Goal: Transaction & Acquisition: Book appointment/travel/reservation

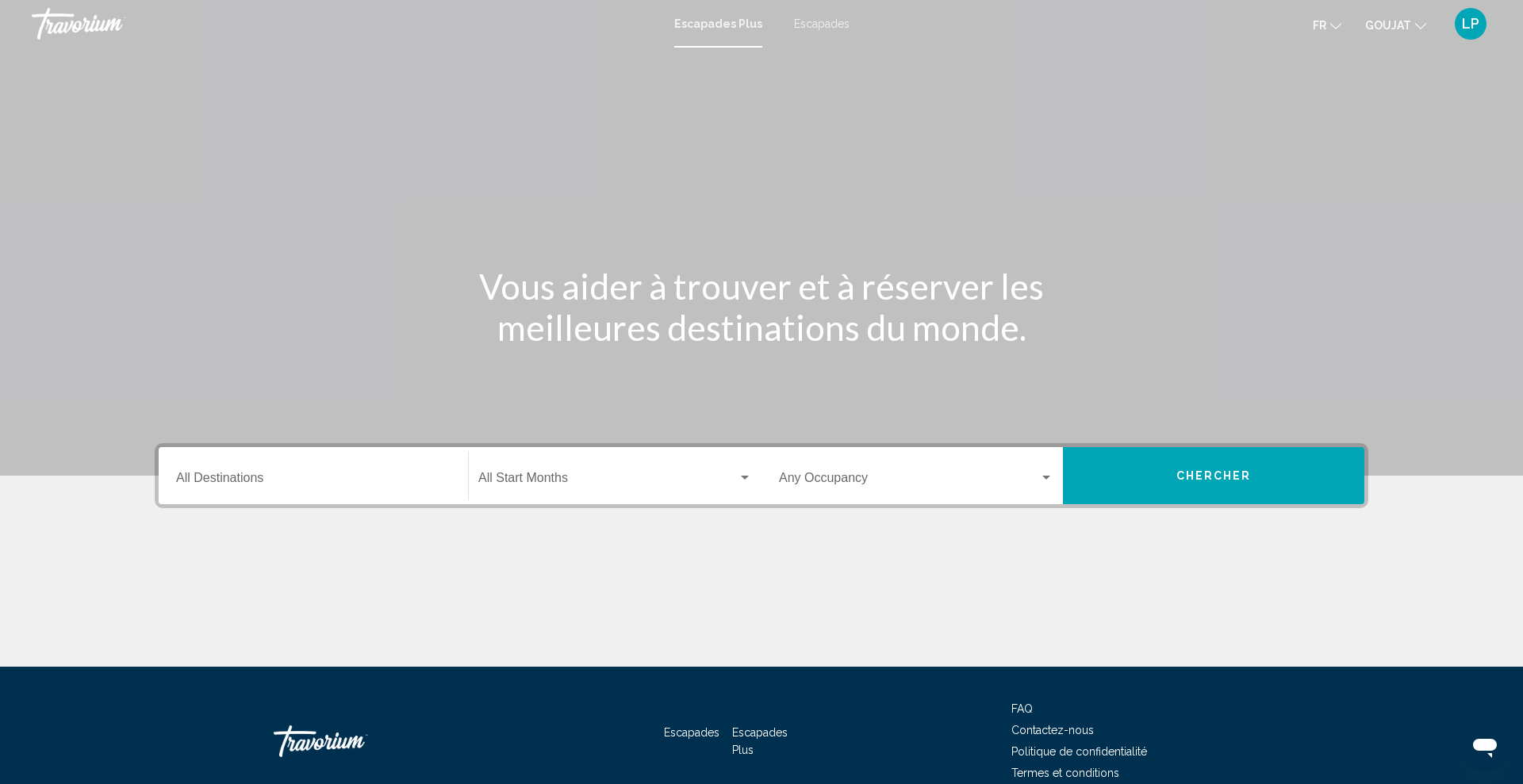
click at [335, 486] on input "Destination All Destinations" at bounding box center [314, 481] width 274 height 14
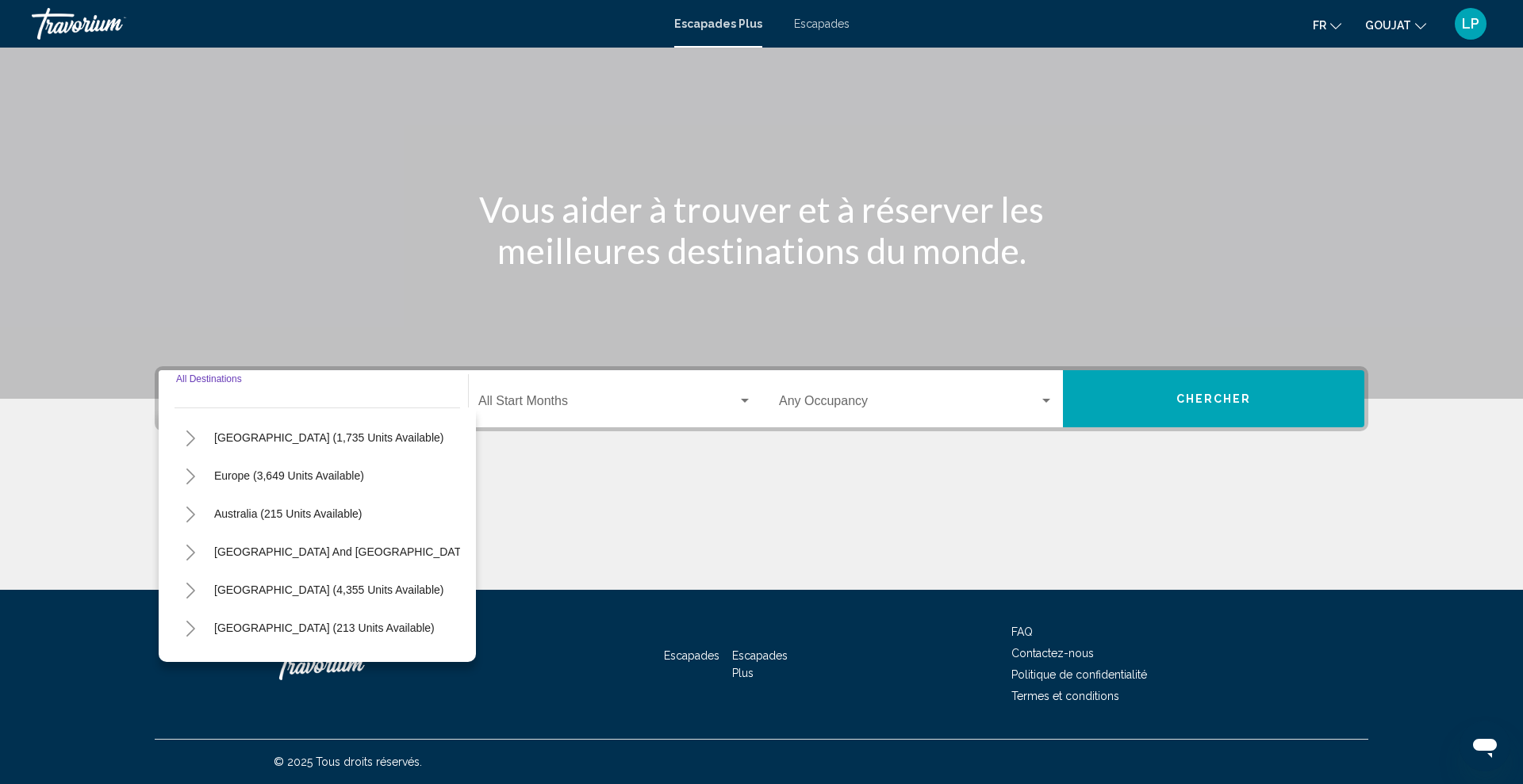
scroll to position [146, 0]
click at [318, 480] on span "Europe (3,649 units available)" at bounding box center [289, 479] width 150 height 12
type input "**********"
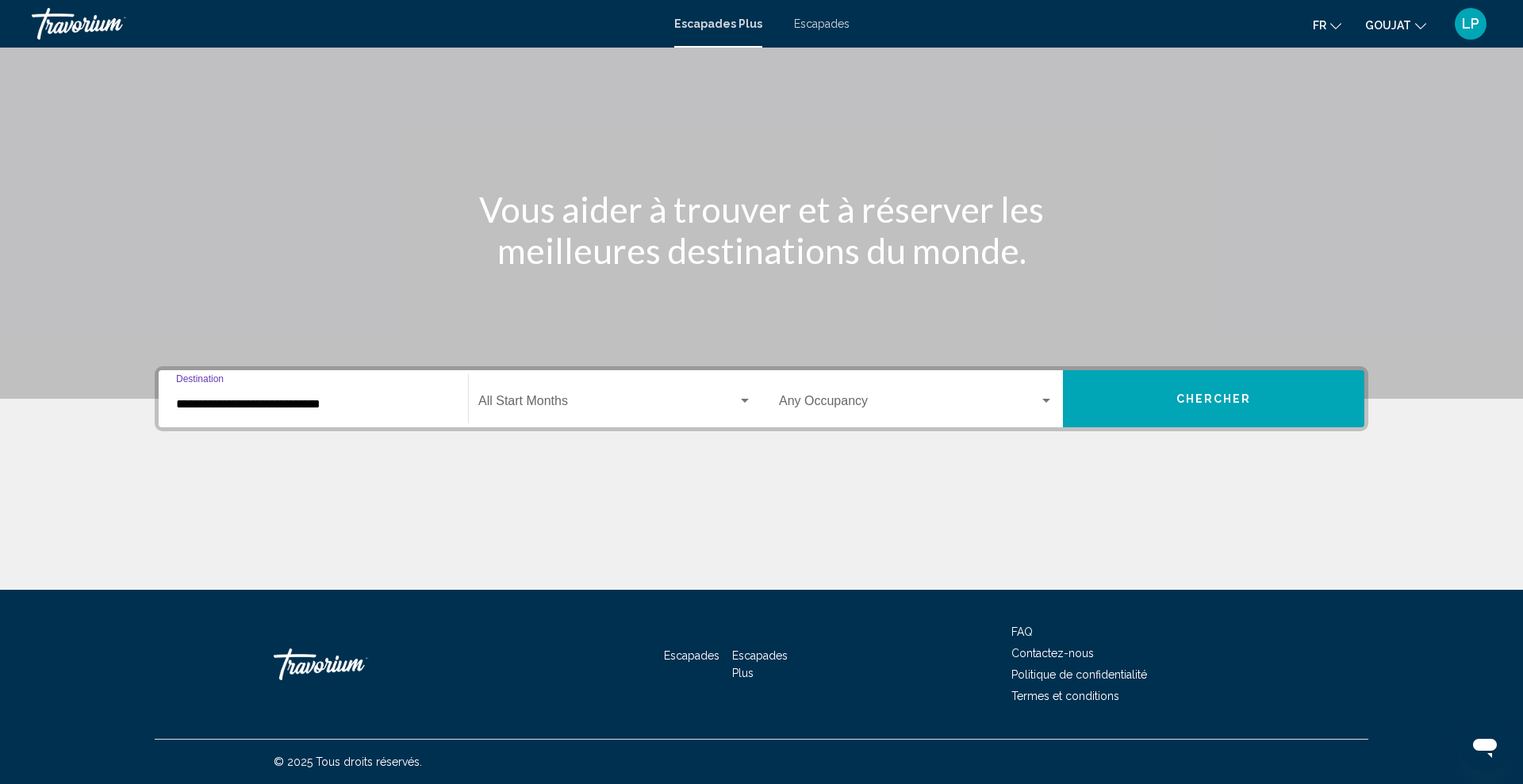
click at [550, 397] on span "Widget de recherche" at bounding box center [608, 404] width 259 height 14
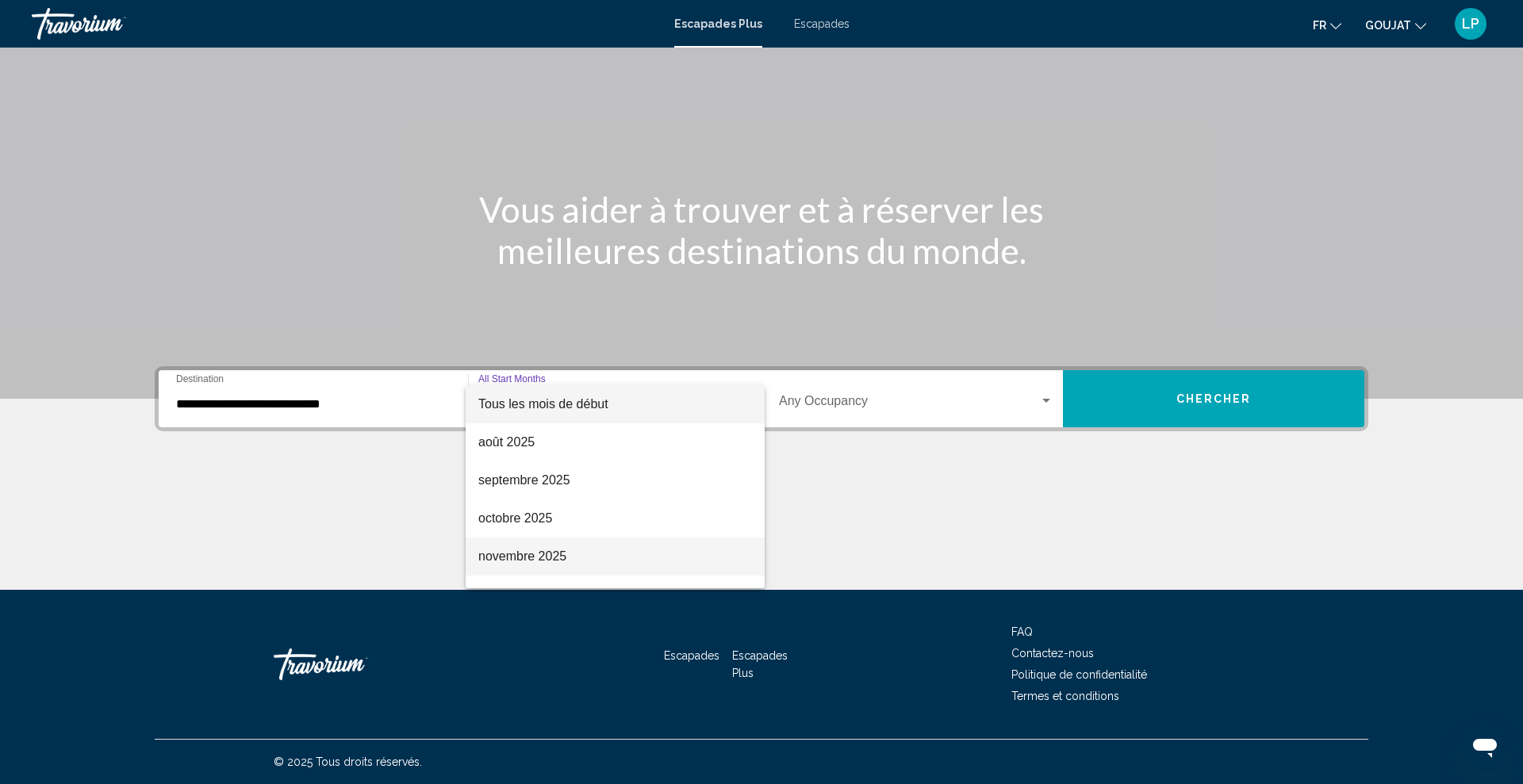
click at [518, 550] on font "novembre 2025" at bounding box center [522, 556] width 88 height 13
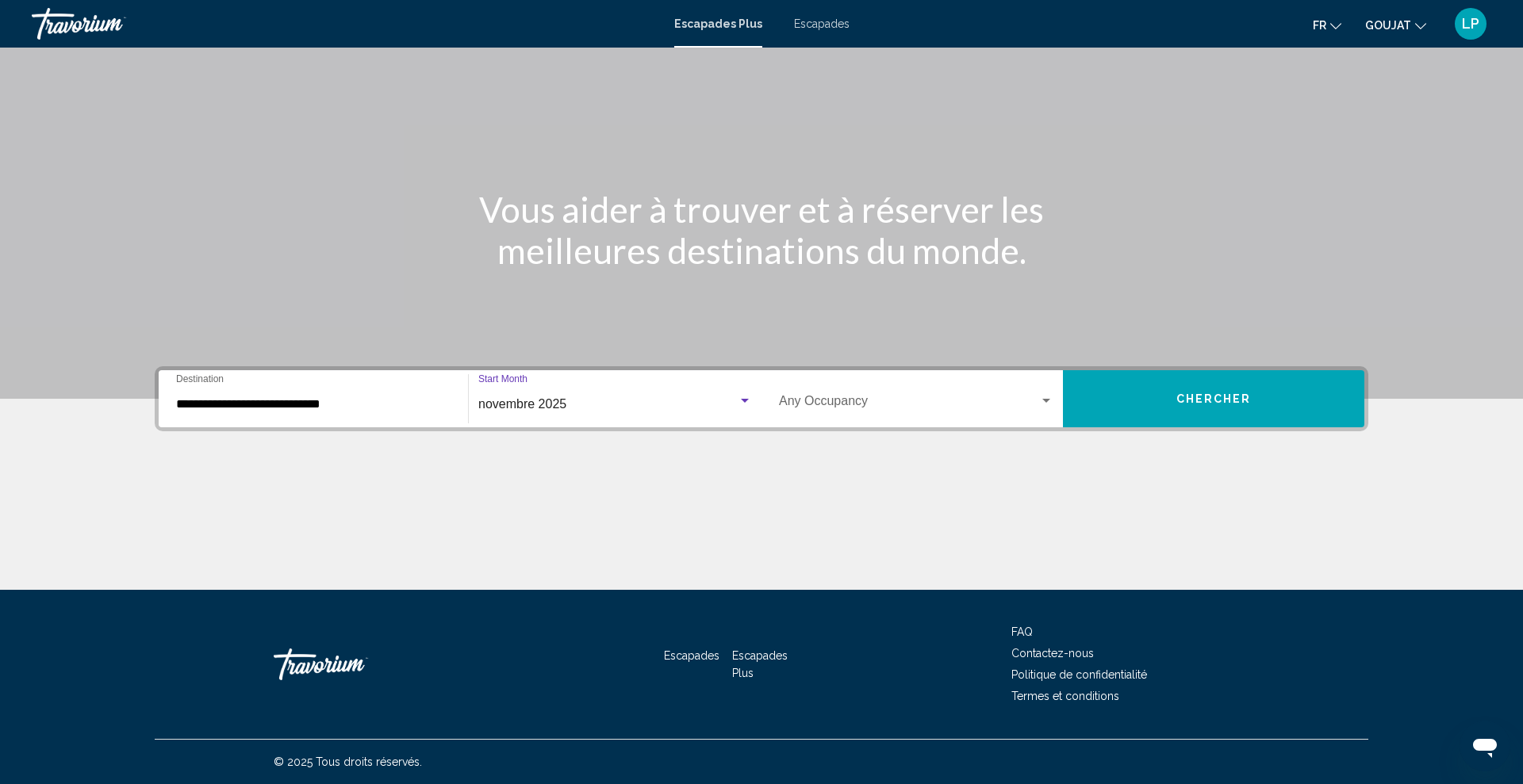
click at [1211, 390] on button "Chercher" at bounding box center [1213, 399] width 301 height 57
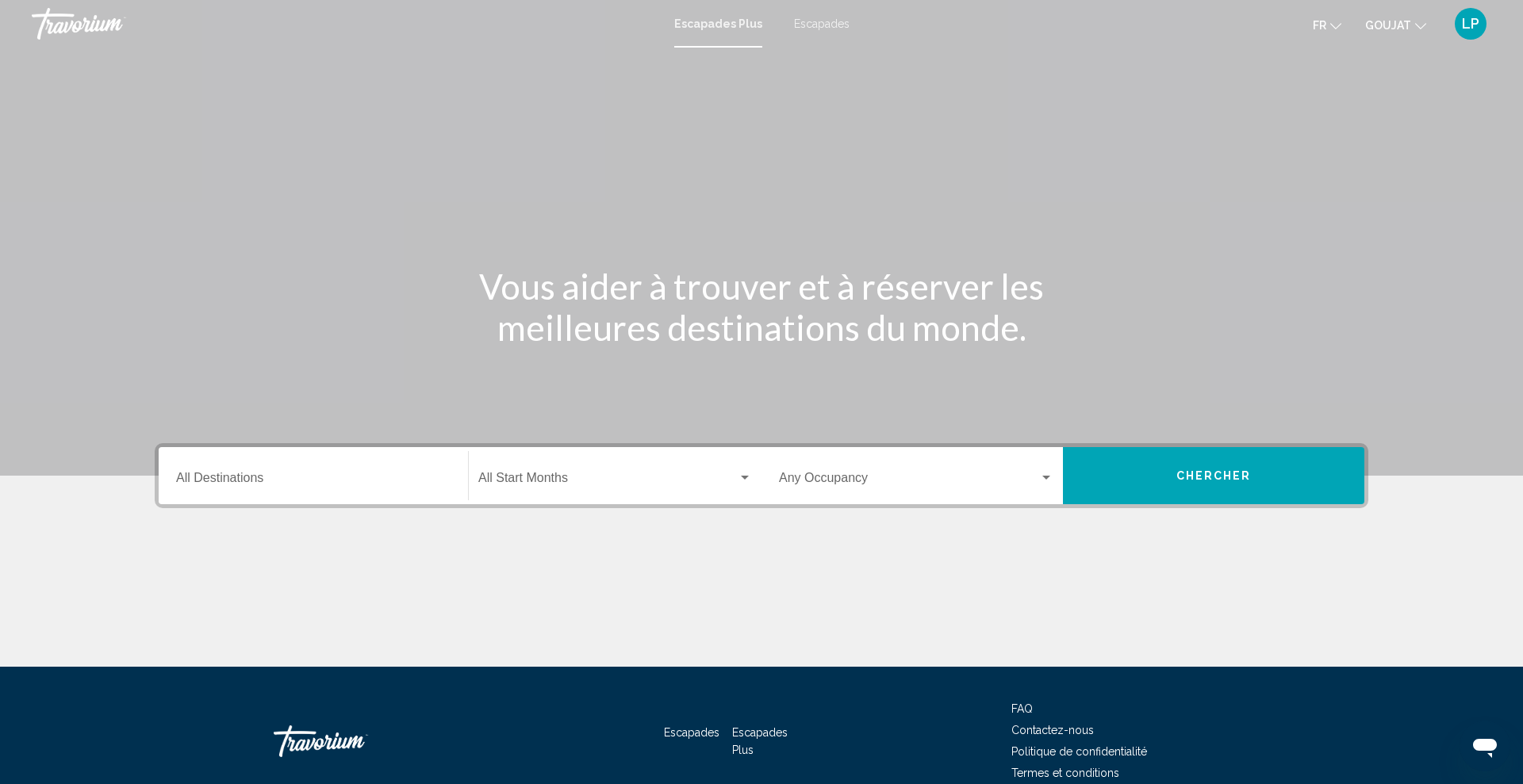
click at [342, 476] on input "Destination All Destinations" at bounding box center [314, 481] width 274 height 14
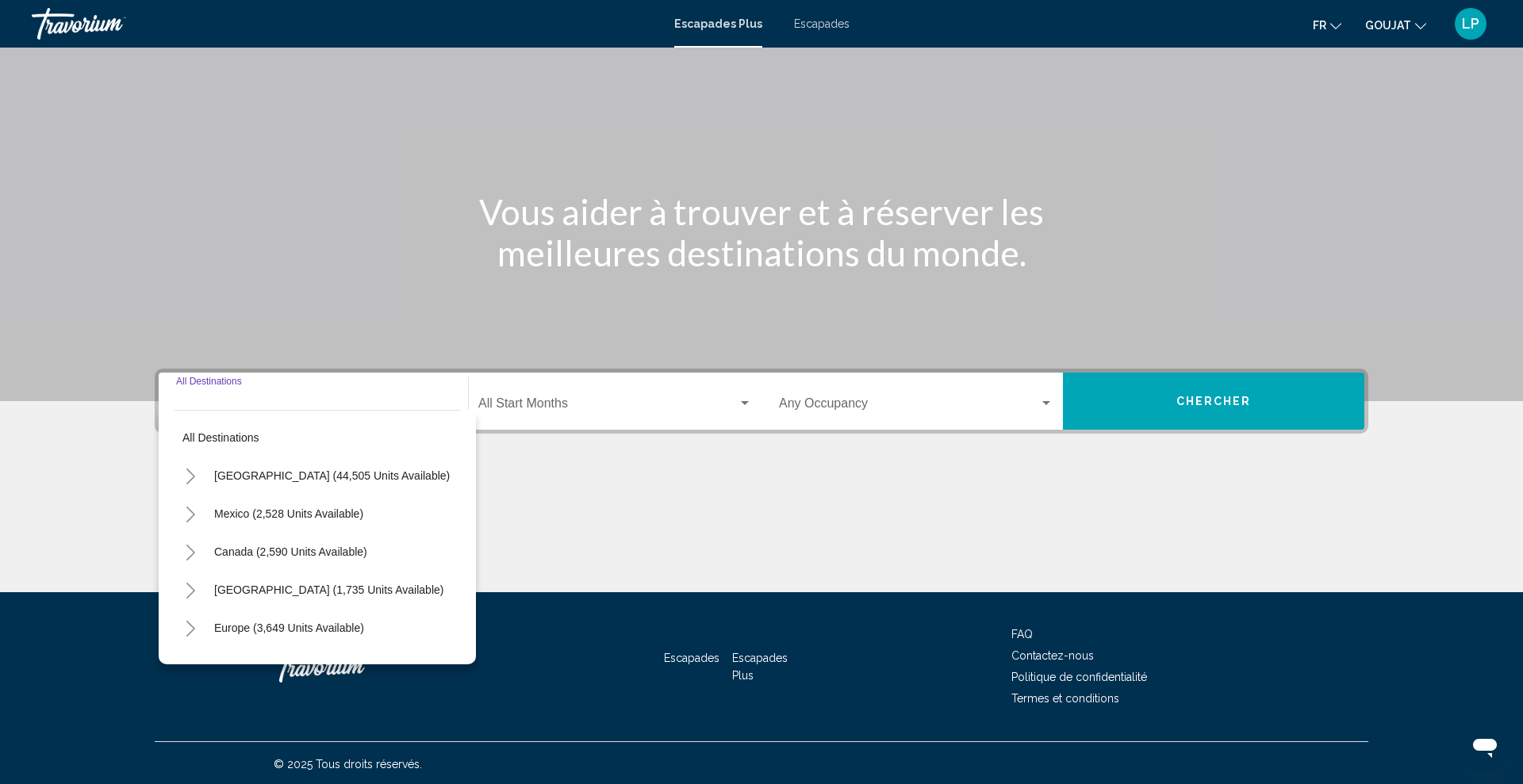
scroll to position [77, 0]
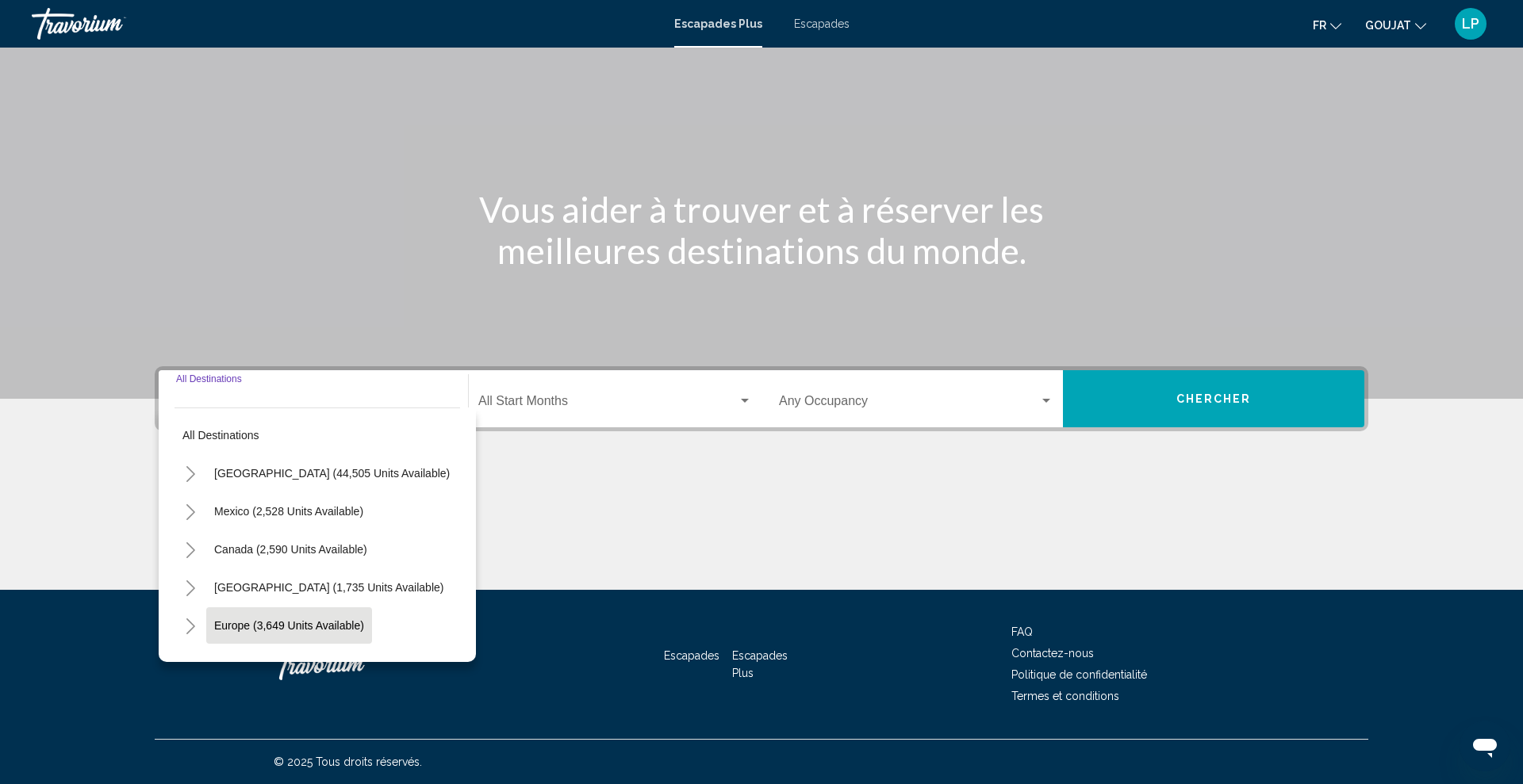
click at [320, 620] on span "Europe (3,649 units available)" at bounding box center [289, 625] width 150 height 12
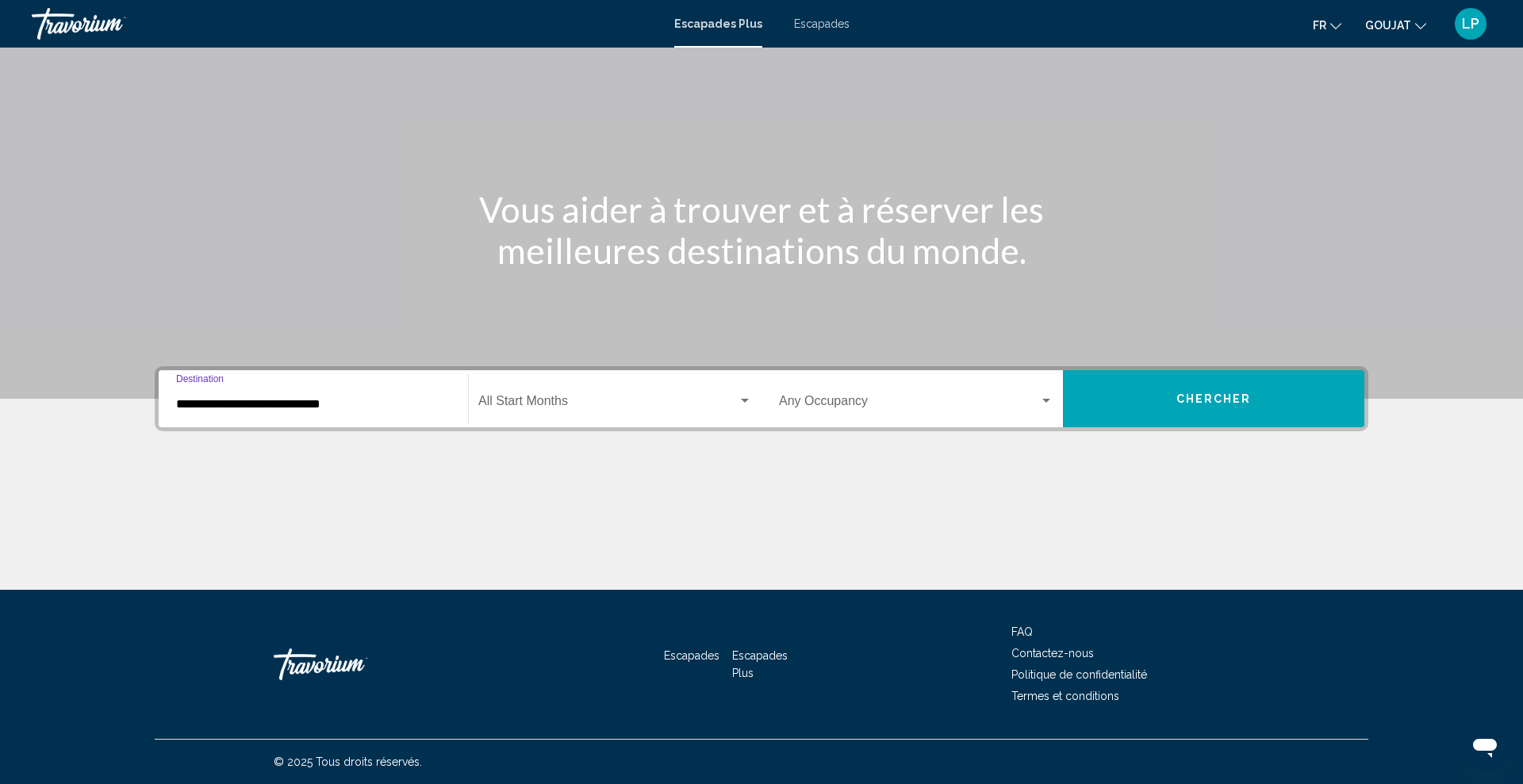
click at [262, 397] on input "**********" at bounding box center [314, 404] width 274 height 14
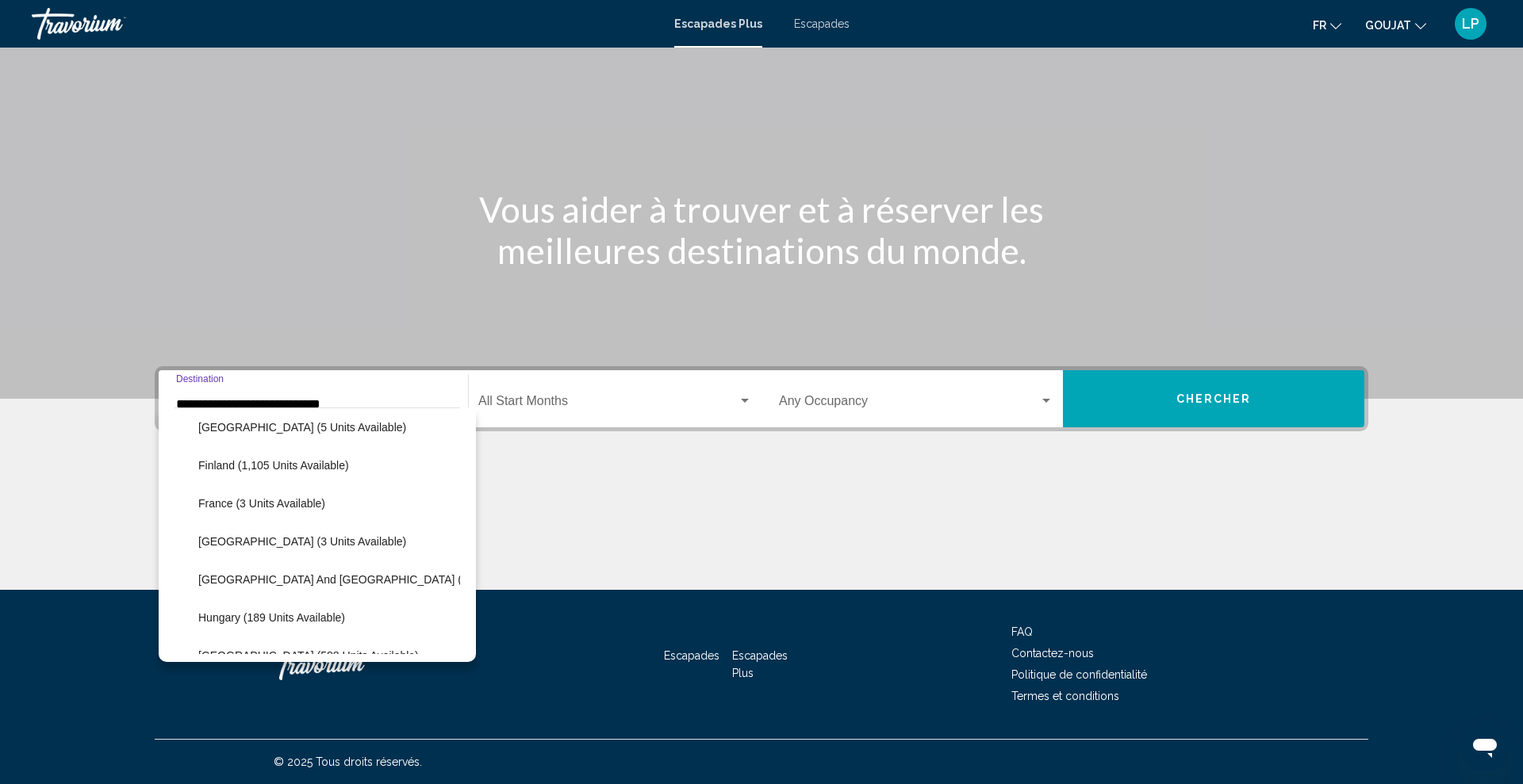
scroll to position [352, 0]
click at [256, 508] on button "France (3 units available)" at bounding box center [262, 502] width 143 height 36
type input "**********"
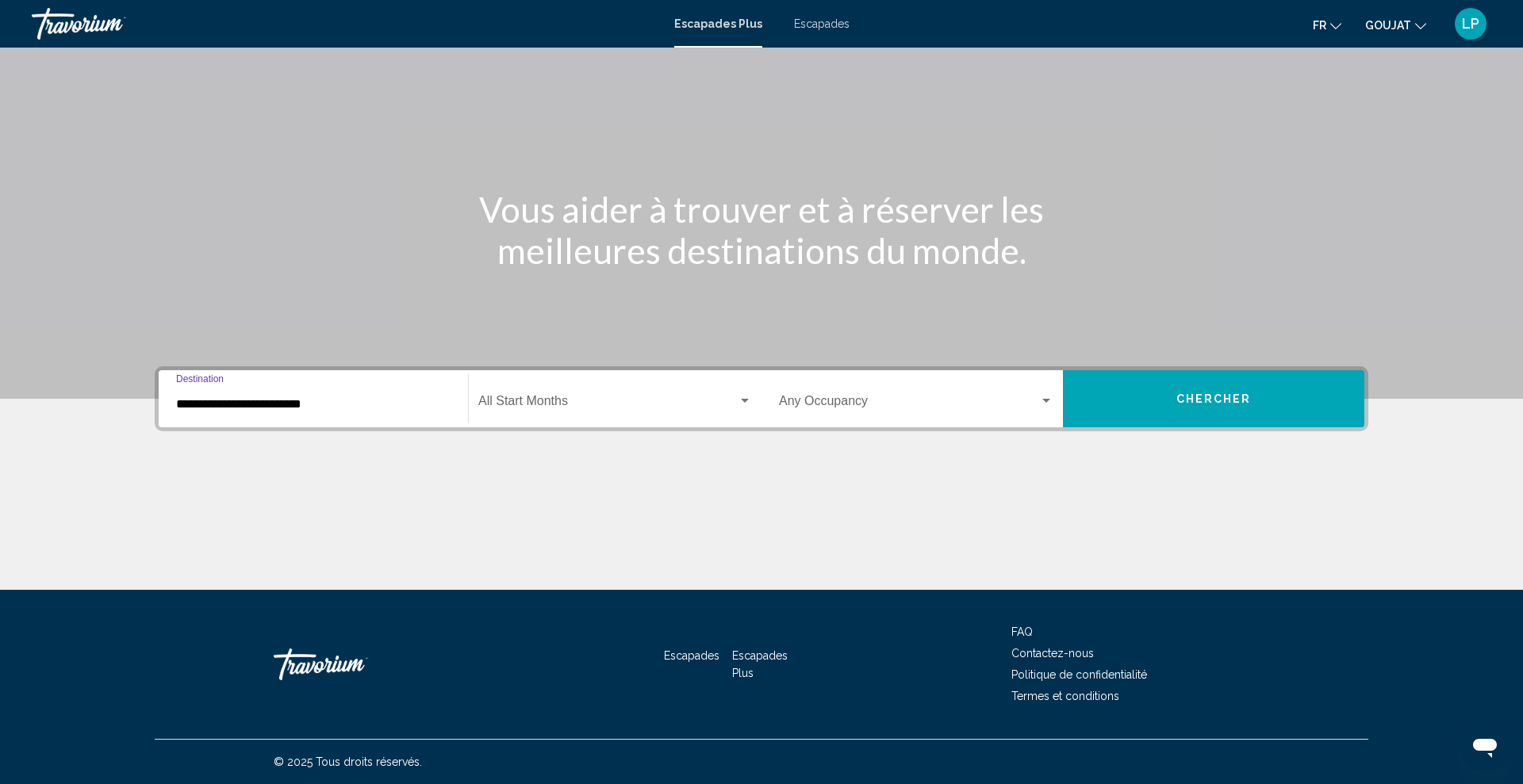
click at [571, 404] on span "Widget de recherche" at bounding box center [608, 404] width 259 height 14
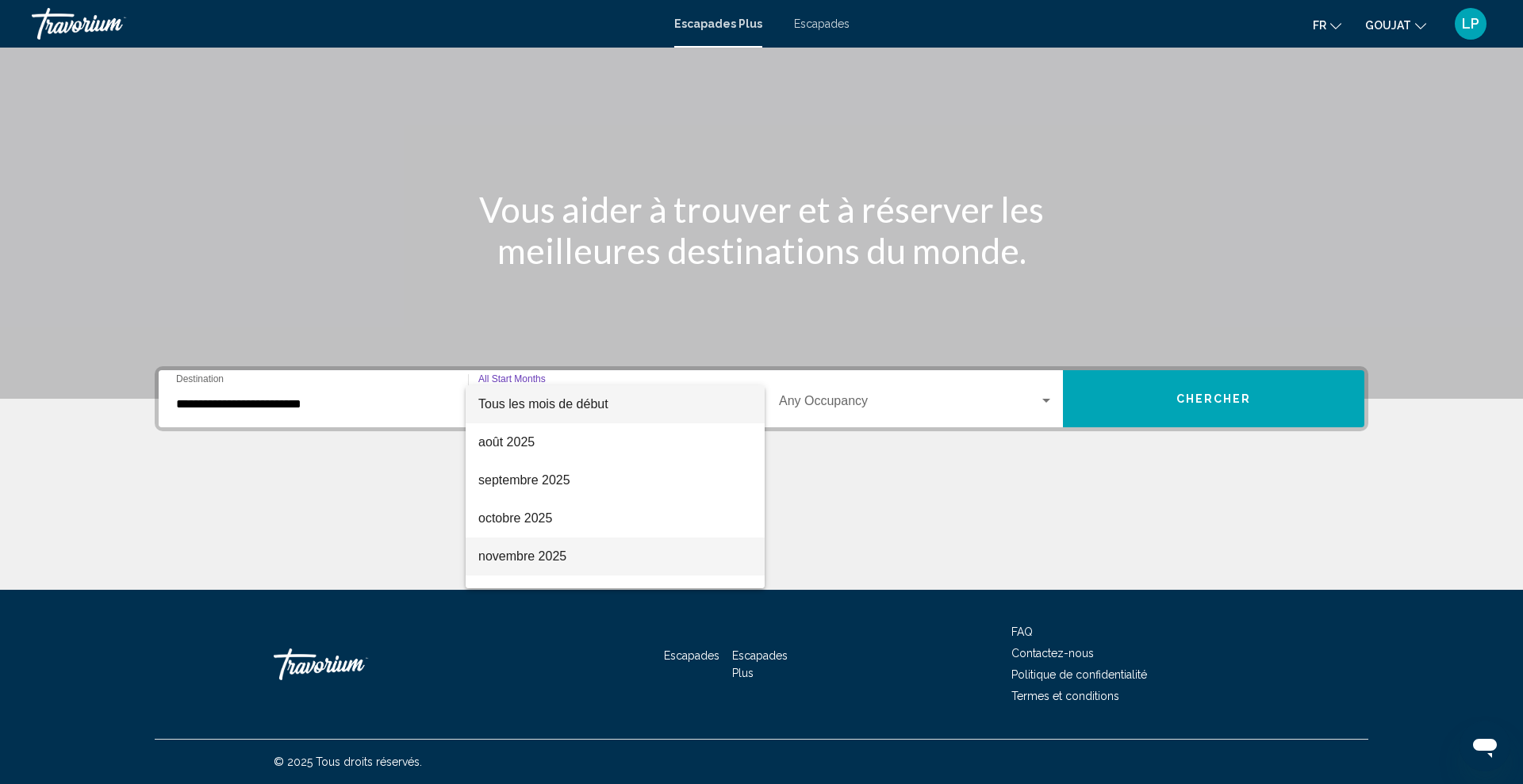
click at [488, 554] on font "novembre 2025" at bounding box center [522, 556] width 88 height 13
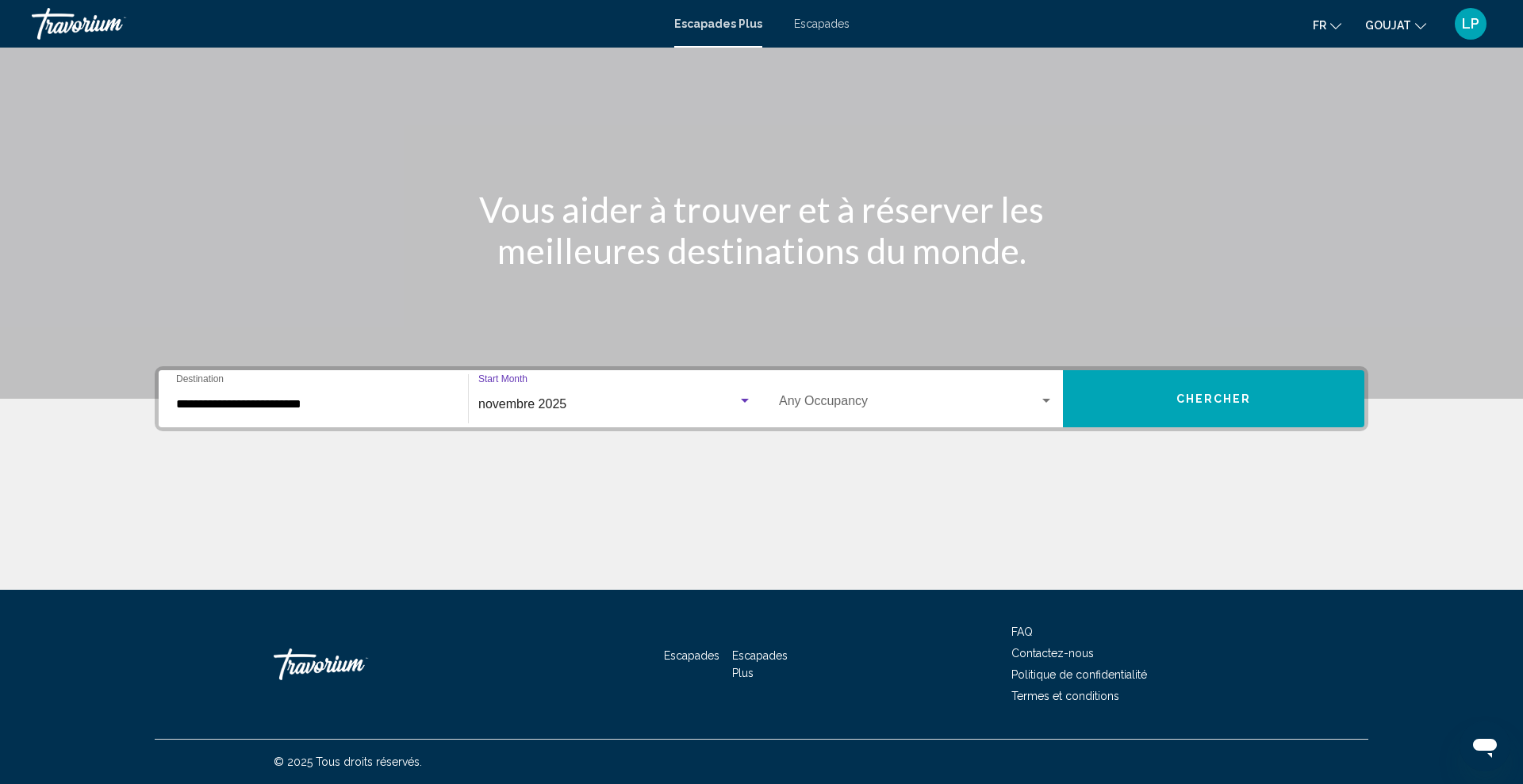
click at [1109, 406] on button "Chercher" at bounding box center [1213, 399] width 301 height 57
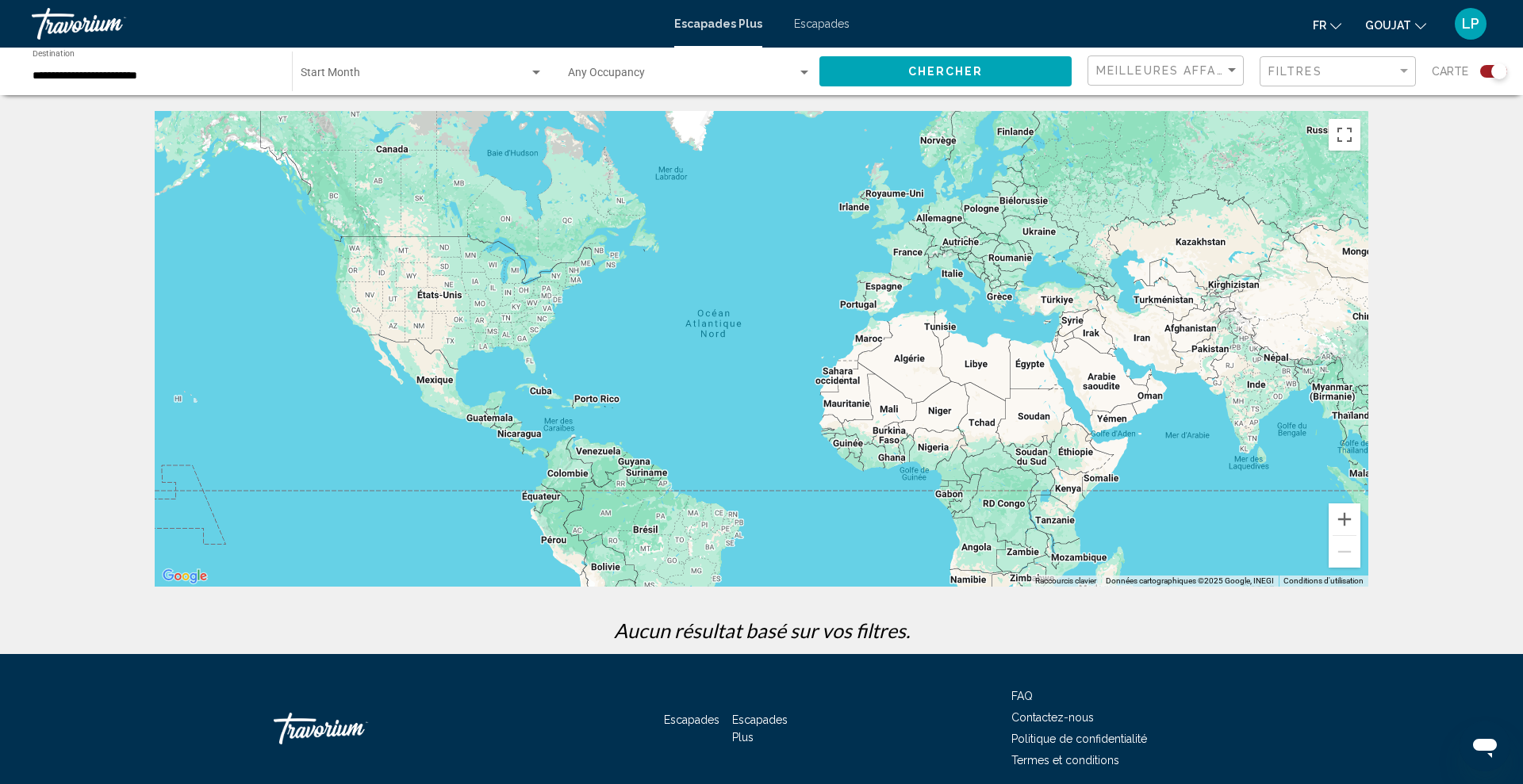
click at [828, 23] on font "Escapades" at bounding box center [822, 23] width 55 height 12
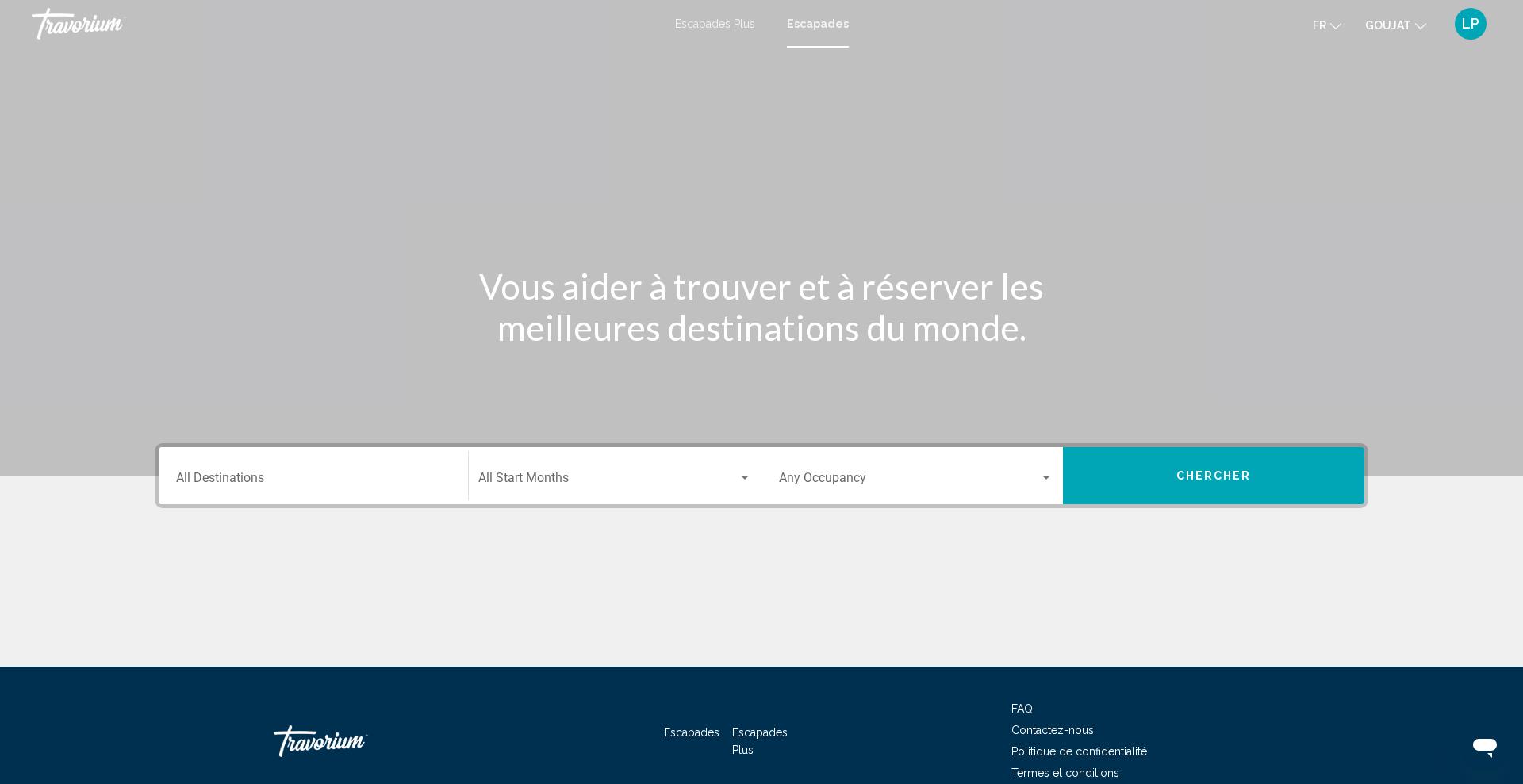
click at [257, 482] on input "Destination All Destinations" at bounding box center [314, 481] width 274 height 14
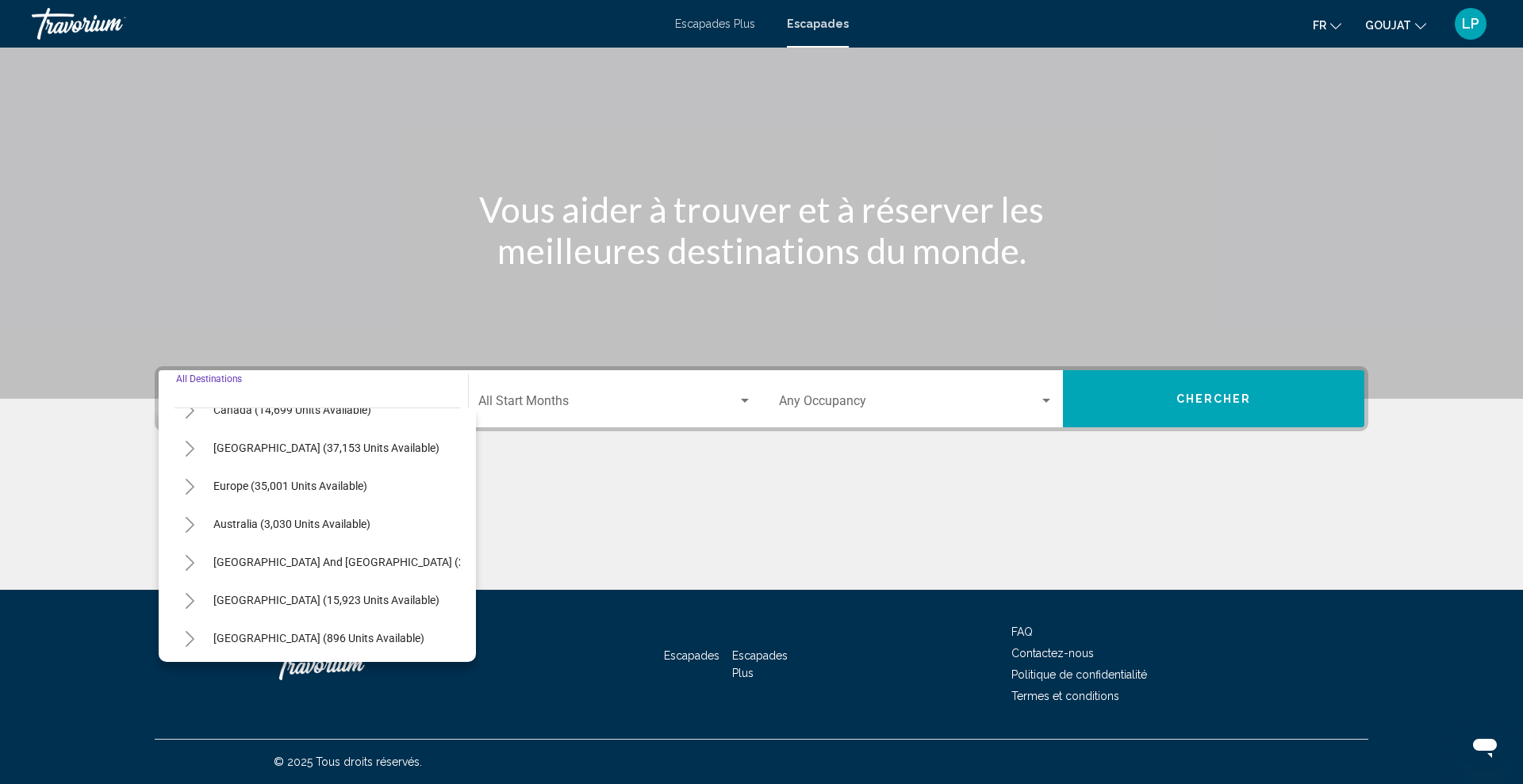
scroll to position [142, 1]
click at [257, 482] on span "Europe (35,001 units available)" at bounding box center [290, 483] width 153 height 12
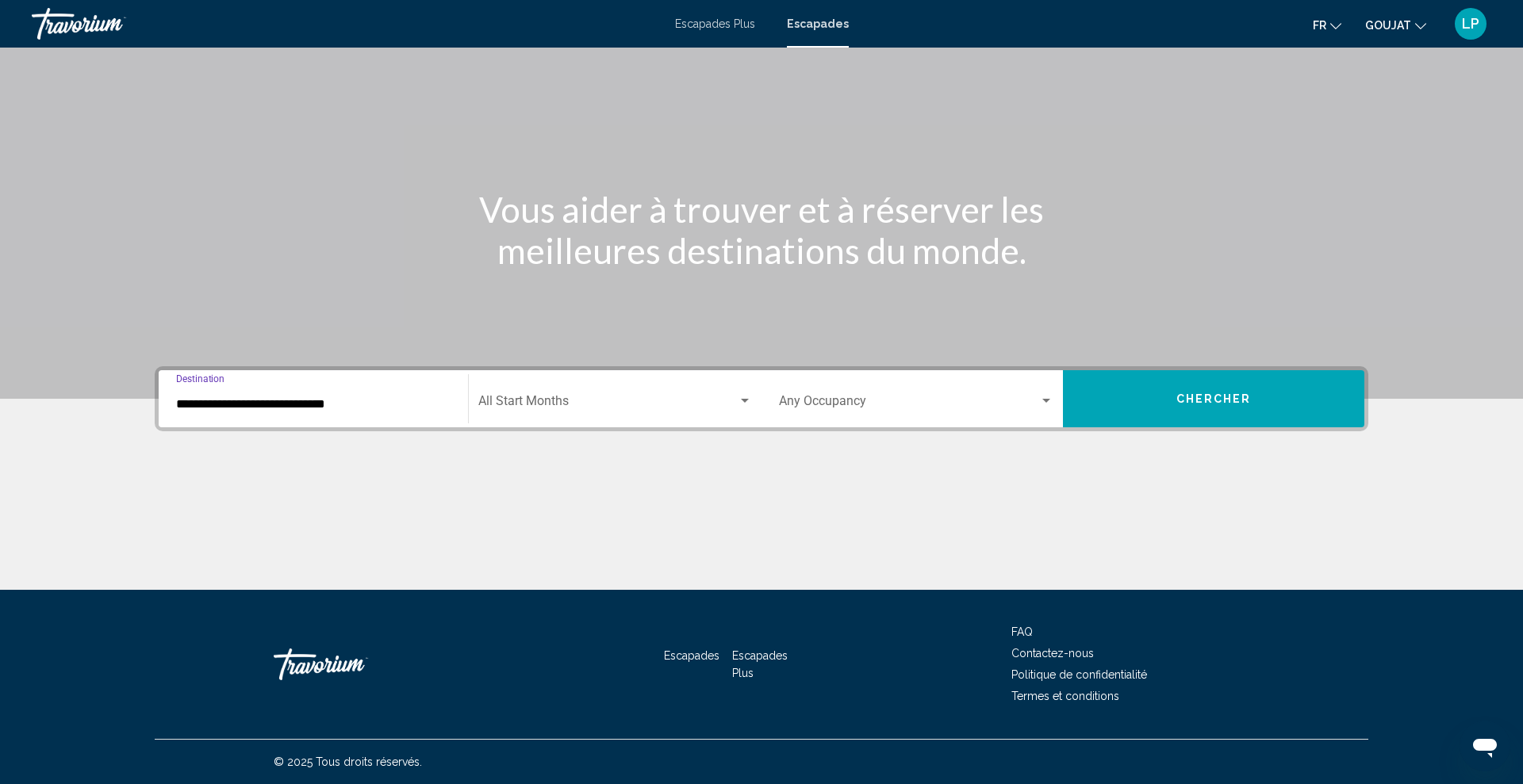
click at [258, 414] on div "**********" at bounding box center [314, 399] width 274 height 50
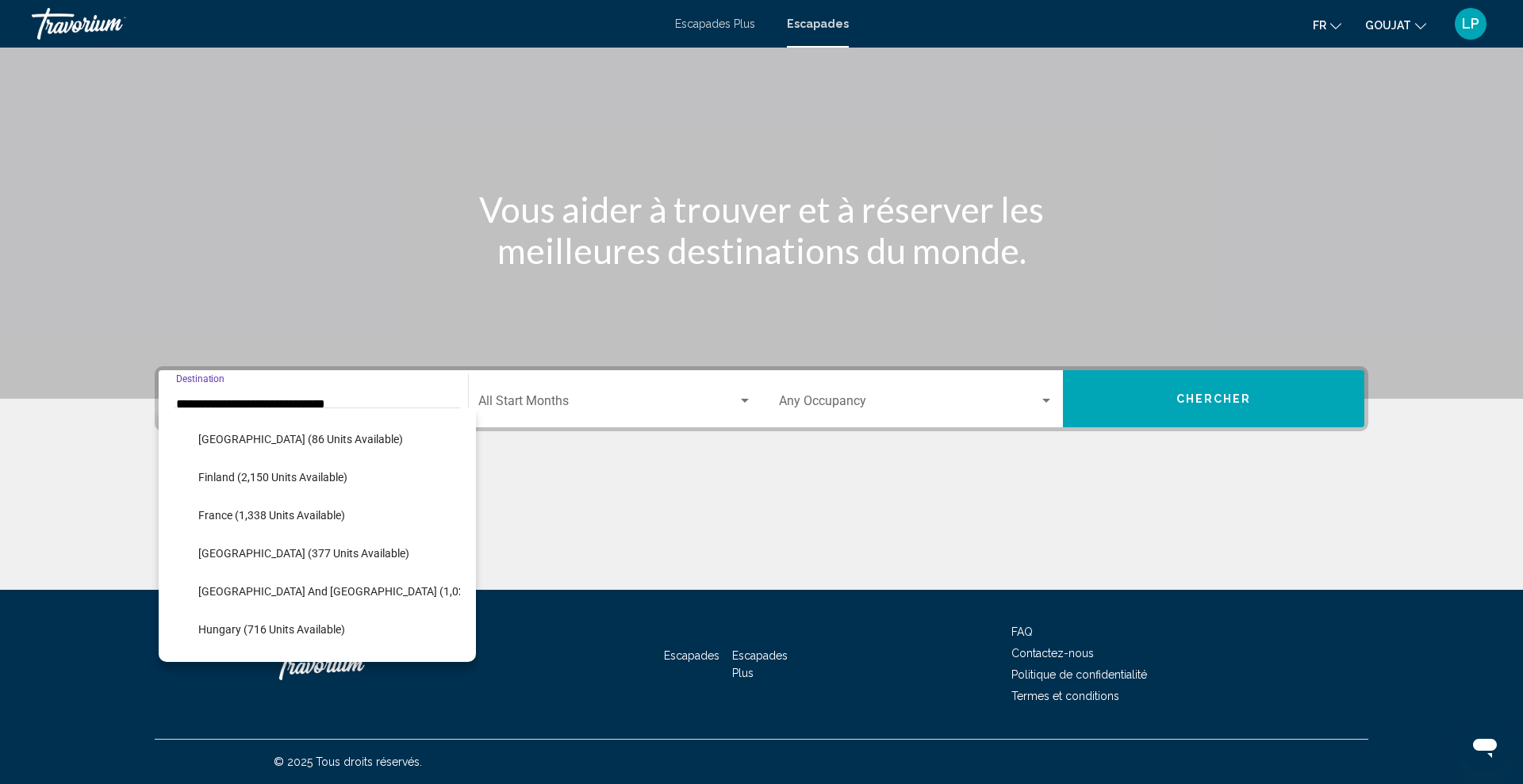
scroll to position [392, 0]
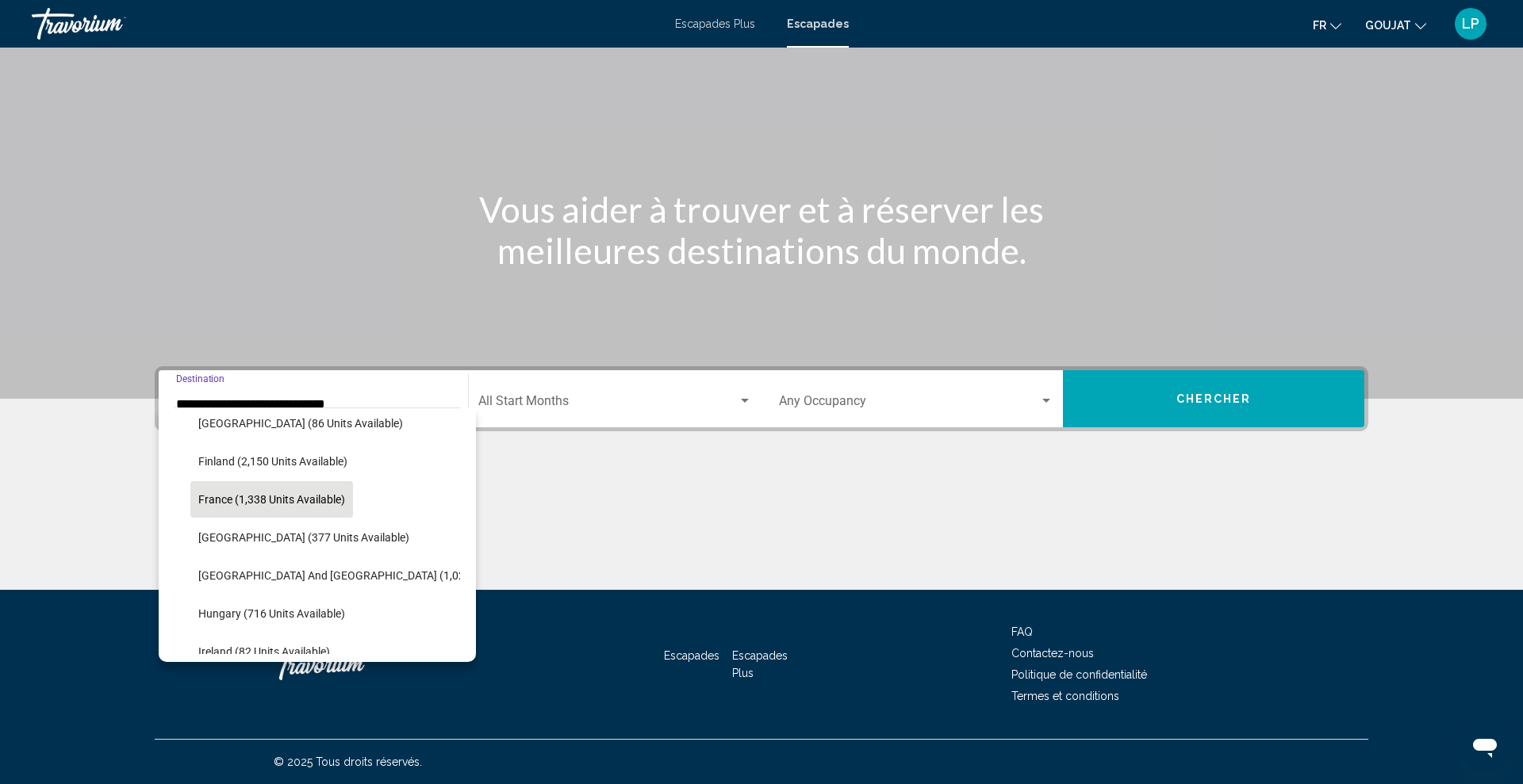
click at [265, 497] on span "France (1,338 units available)" at bounding box center [272, 499] width 147 height 12
type input "**********"
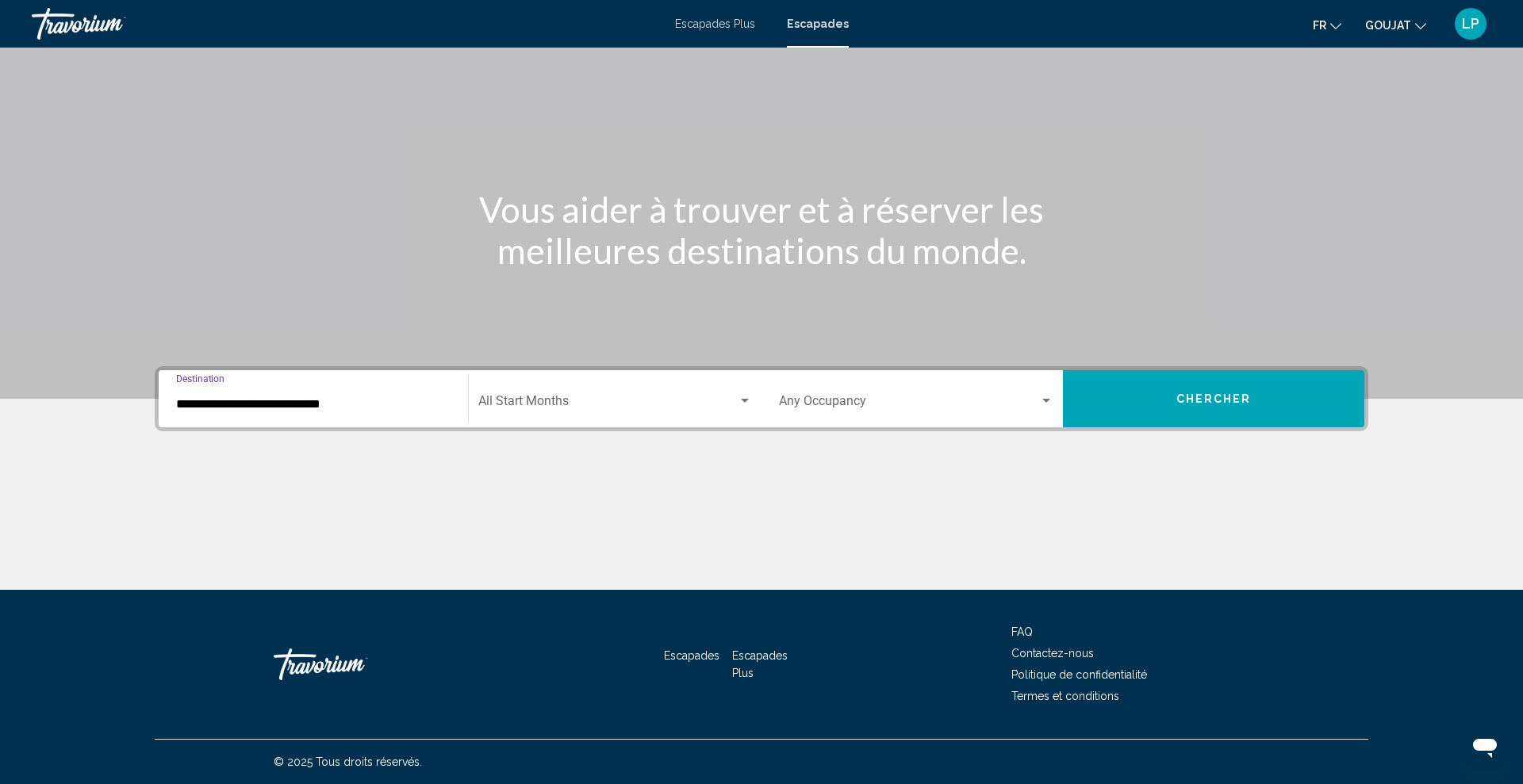
click at [529, 408] on span "Search widget" at bounding box center [608, 404] width 259 height 14
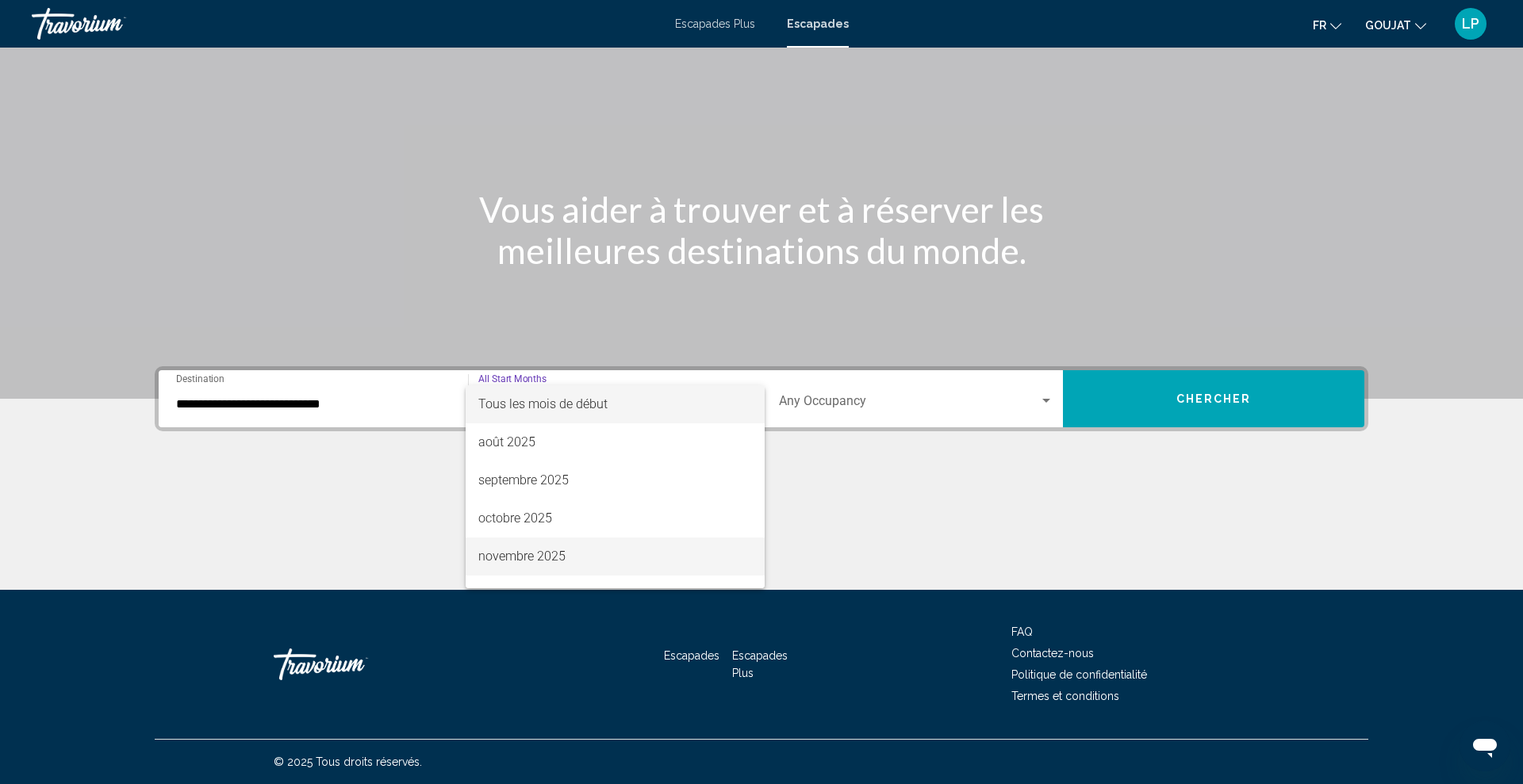
click at [509, 559] on font "novembre 2025" at bounding box center [522, 556] width 88 height 15
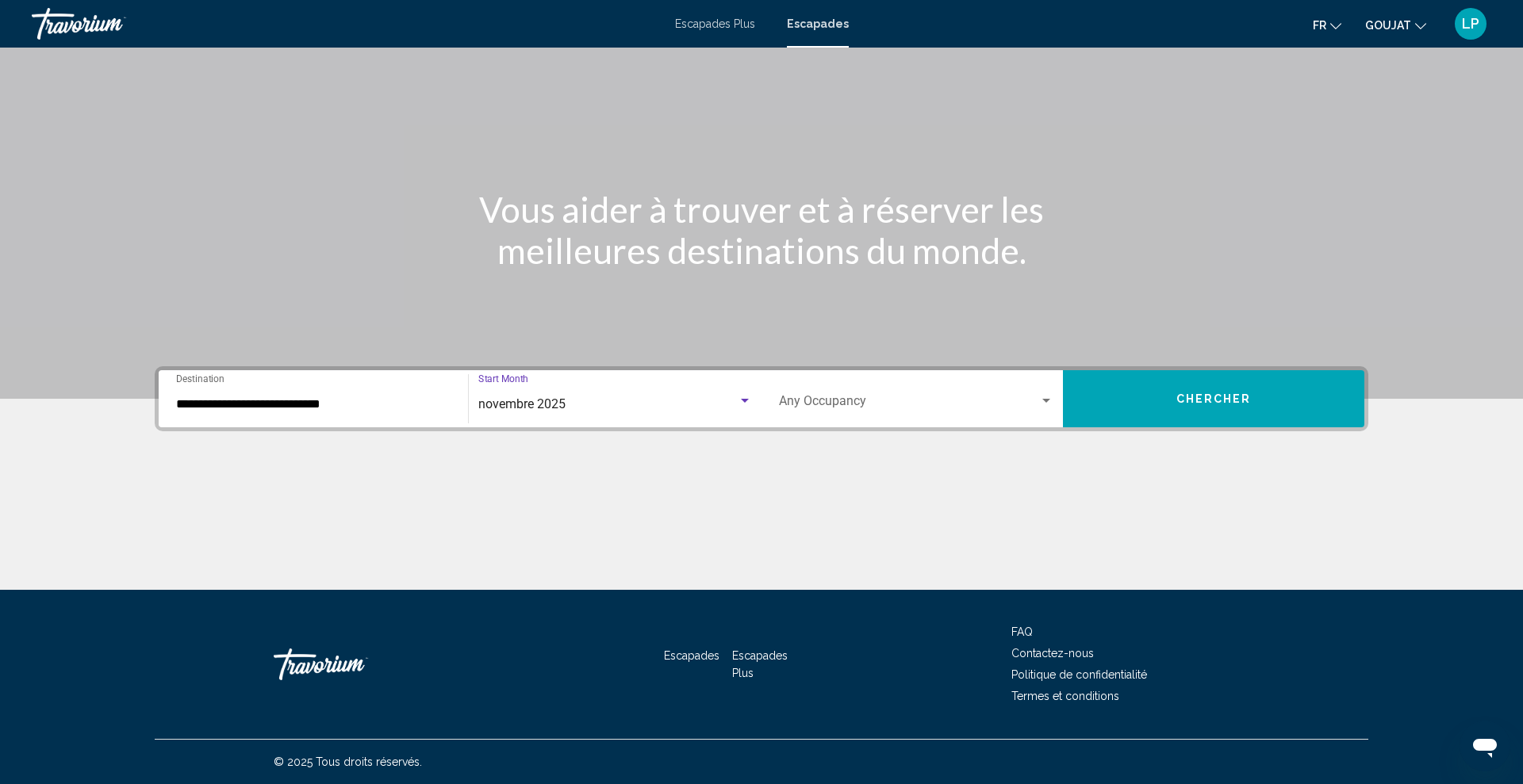
click at [1104, 410] on button "Chercher" at bounding box center [1213, 399] width 301 height 57
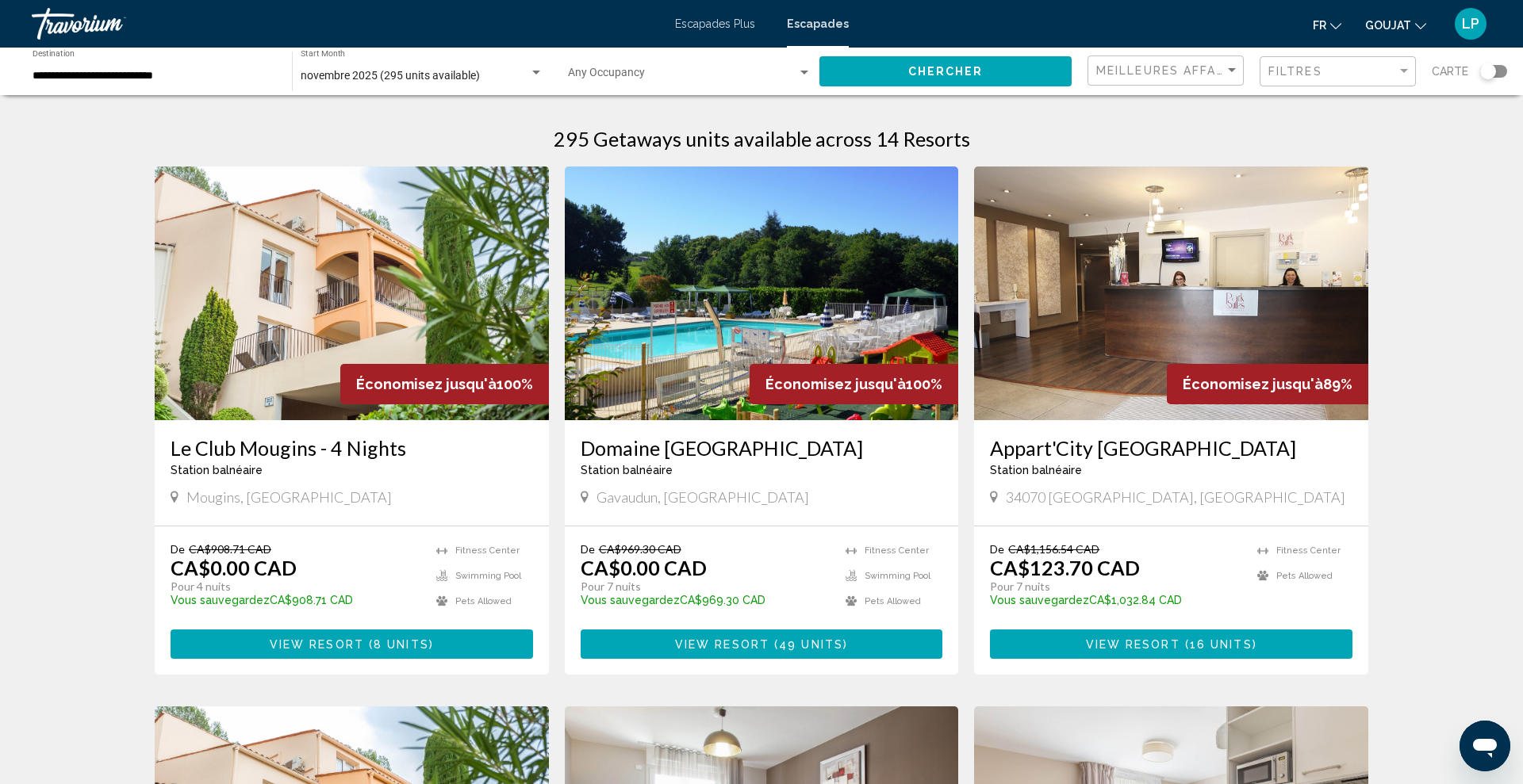
click at [473, 254] on img "Contenu principal" at bounding box center [352, 293] width 395 height 253
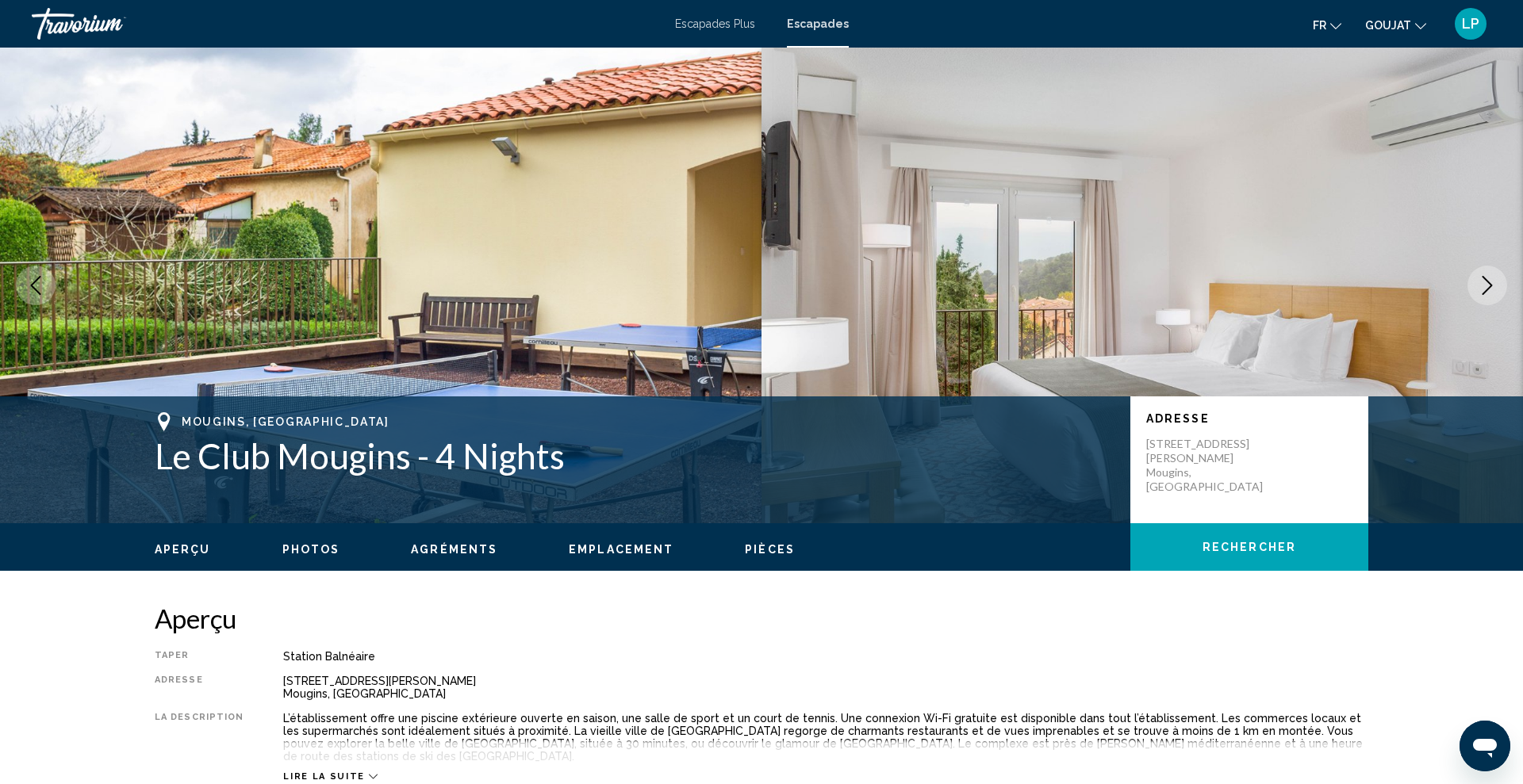
click at [1479, 295] on button "Next image" at bounding box center [1487, 286] width 40 height 40
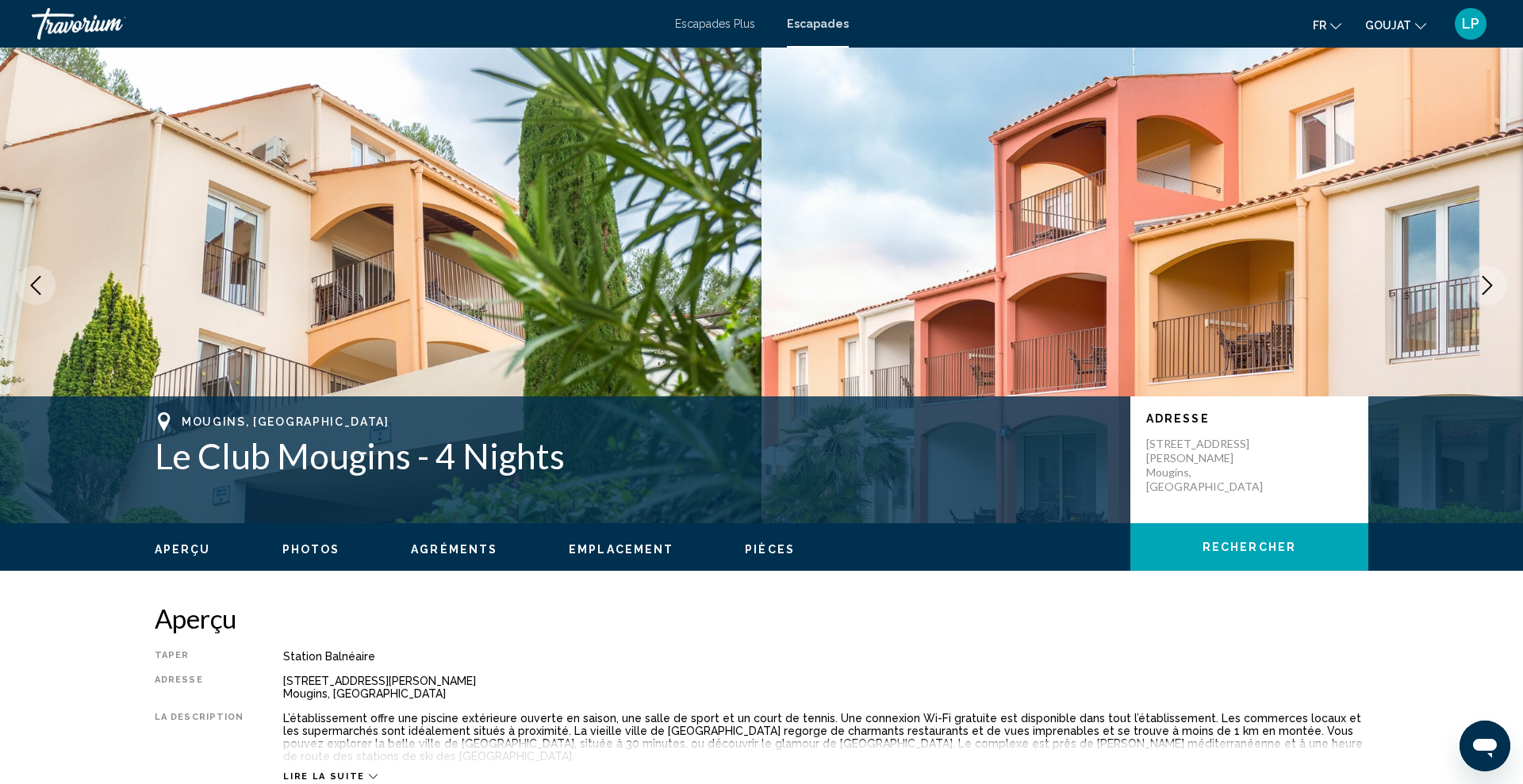
click at [1479, 295] on button "Next image" at bounding box center [1487, 286] width 40 height 40
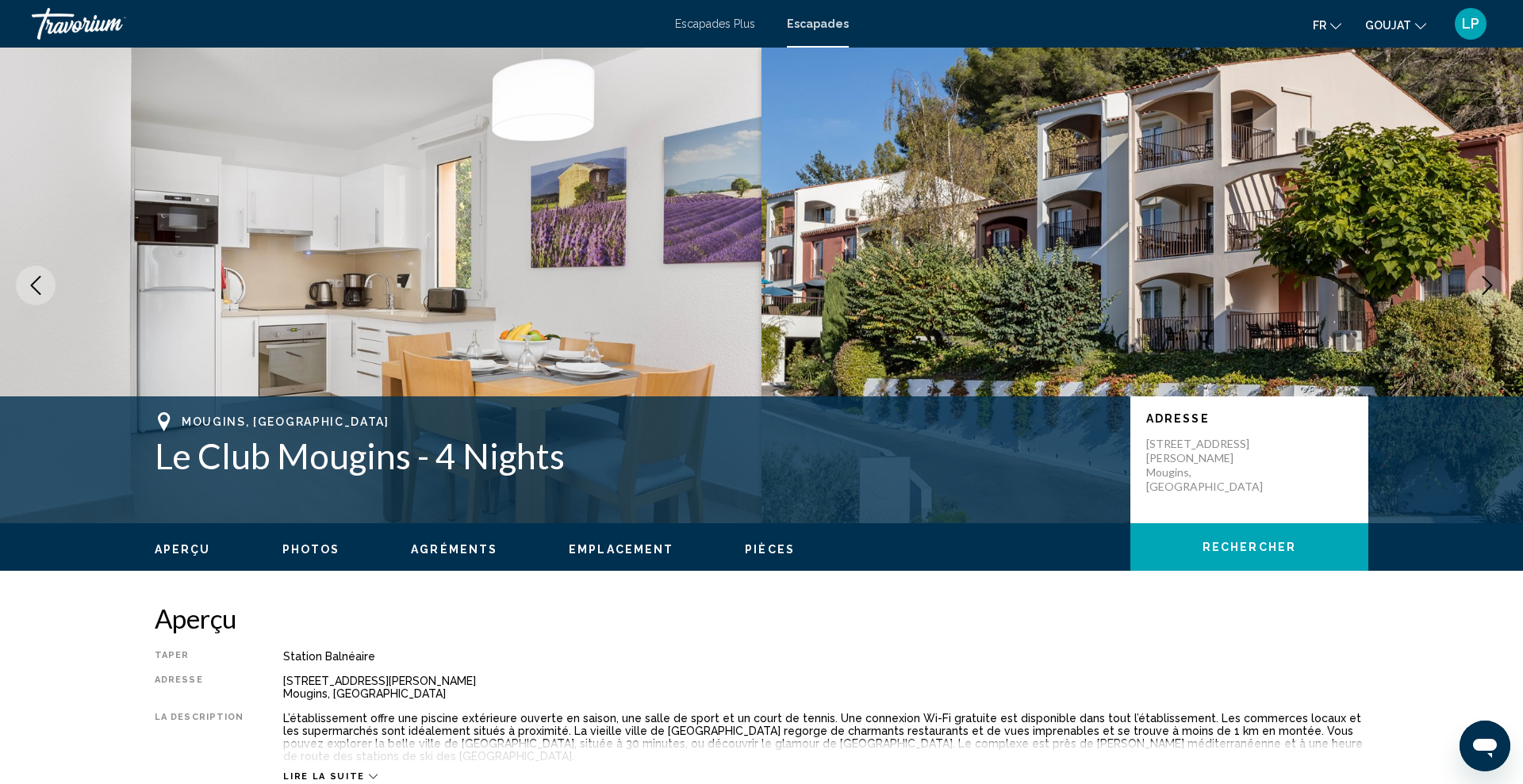
click at [1479, 295] on button "Next image" at bounding box center [1487, 286] width 40 height 40
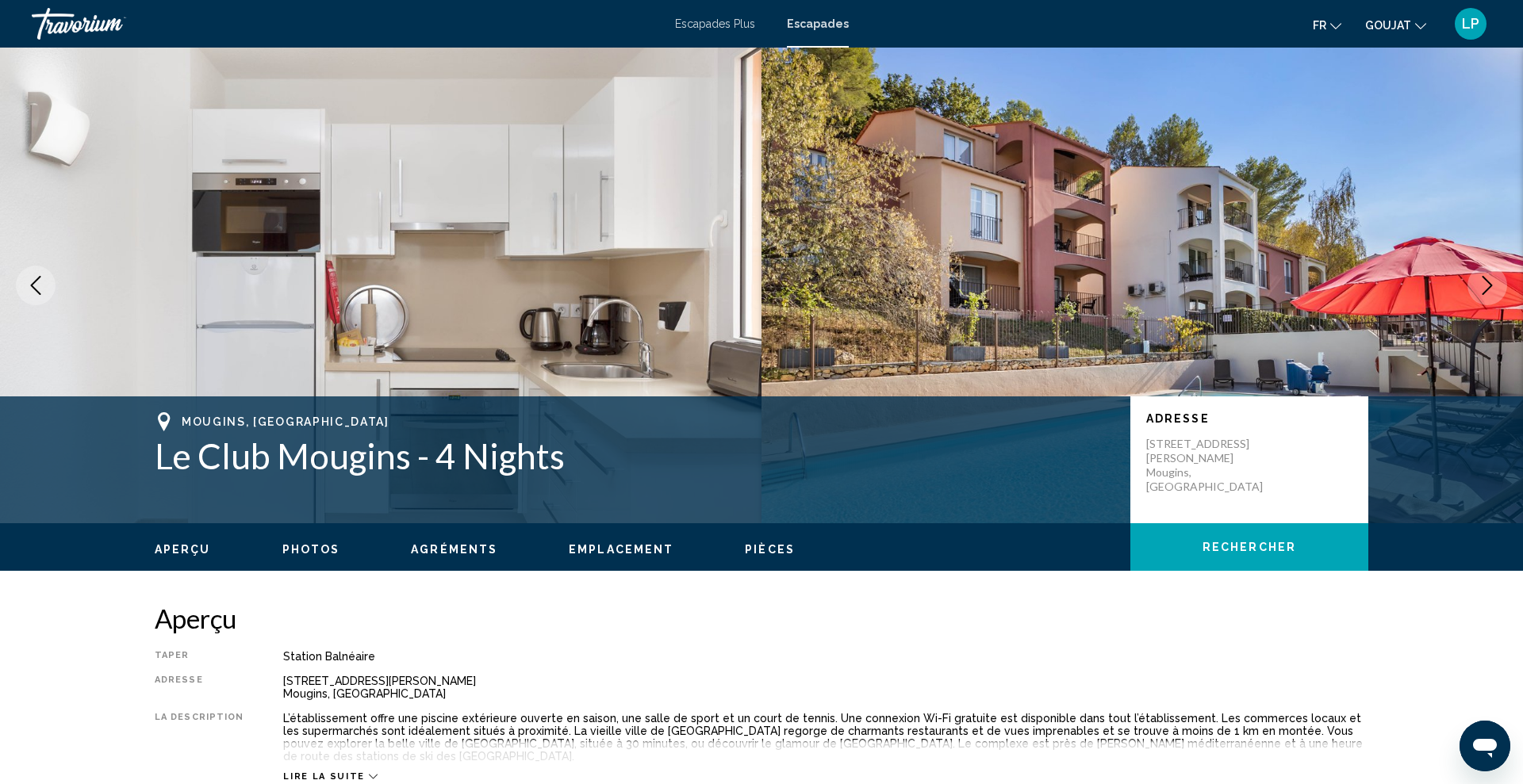
click at [1479, 295] on button "Next image" at bounding box center [1487, 286] width 40 height 40
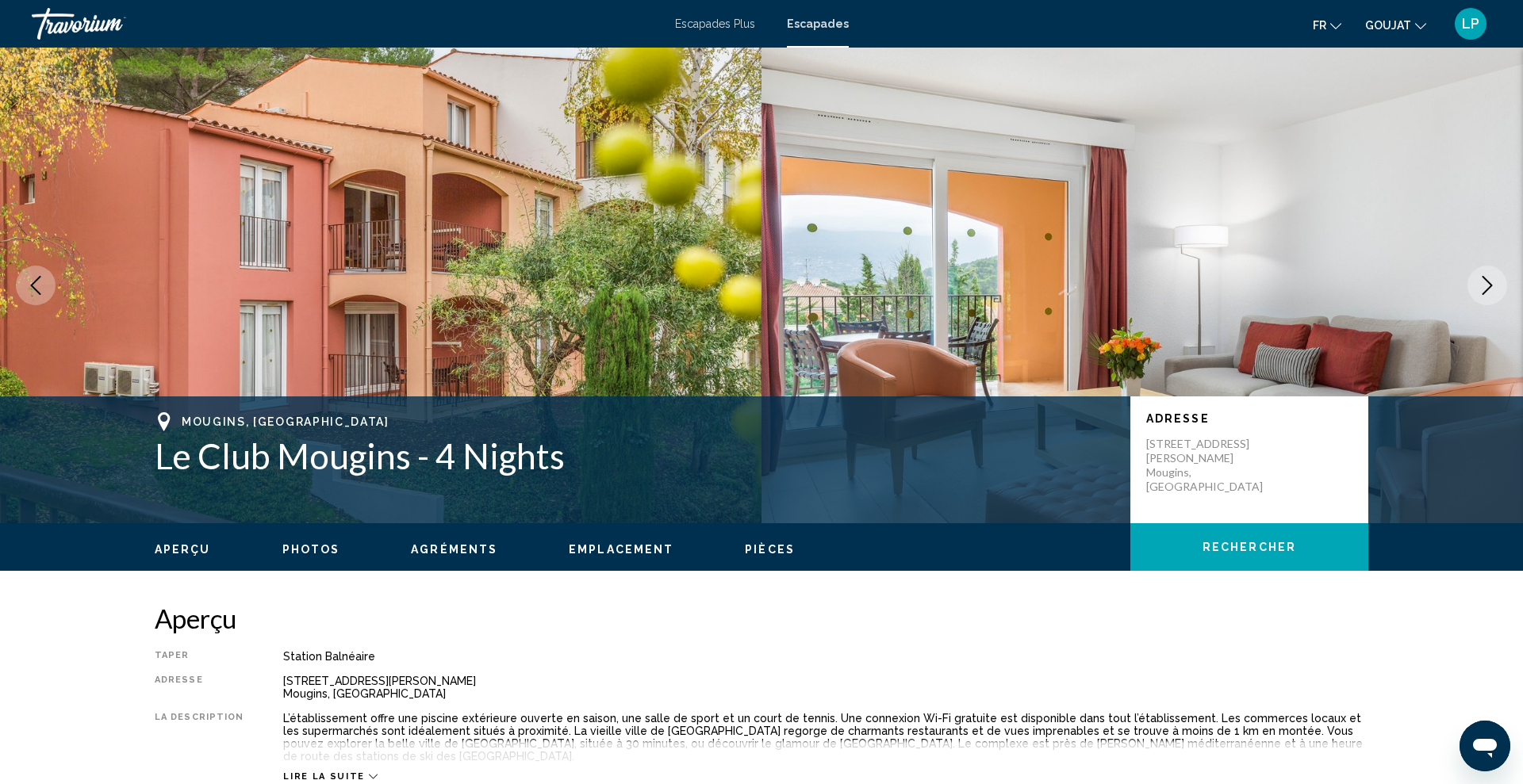
click at [1479, 295] on button "Next image" at bounding box center [1487, 286] width 40 height 40
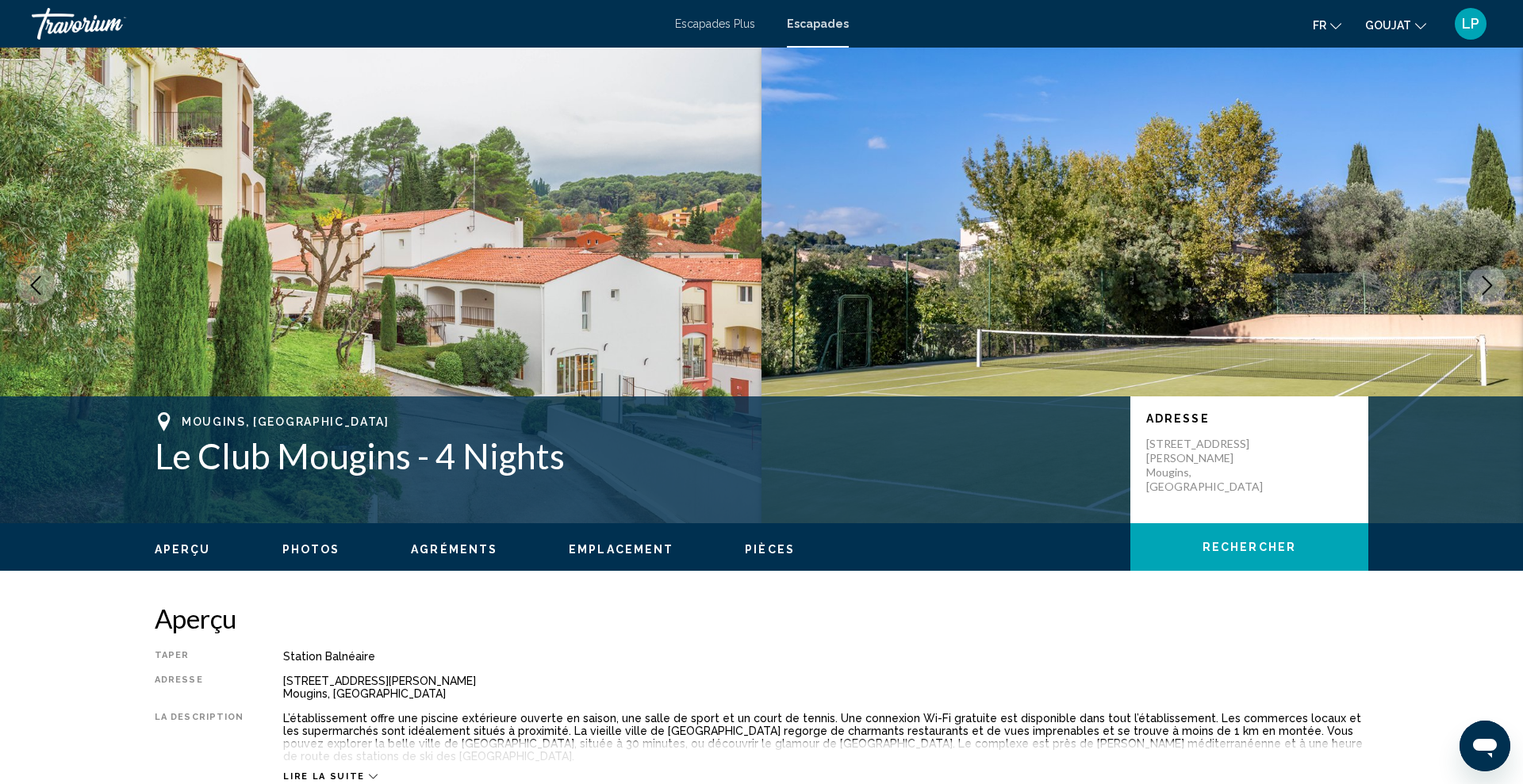
click at [1479, 295] on button "Next image" at bounding box center [1487, 286] width 40 height 40
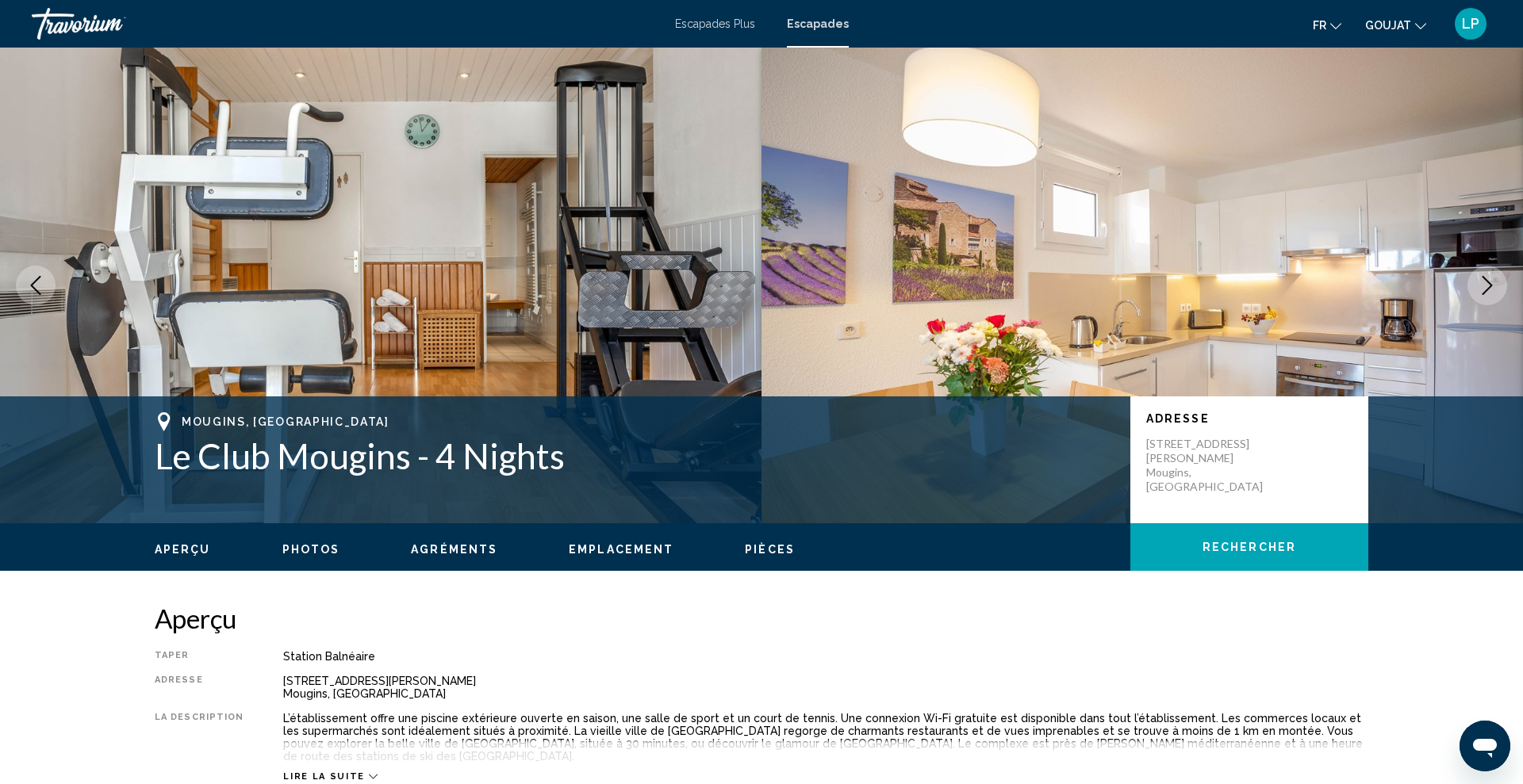
click at [1479, 295] on button "Next image" at bounding box center [1487, 286] width 40 height 40
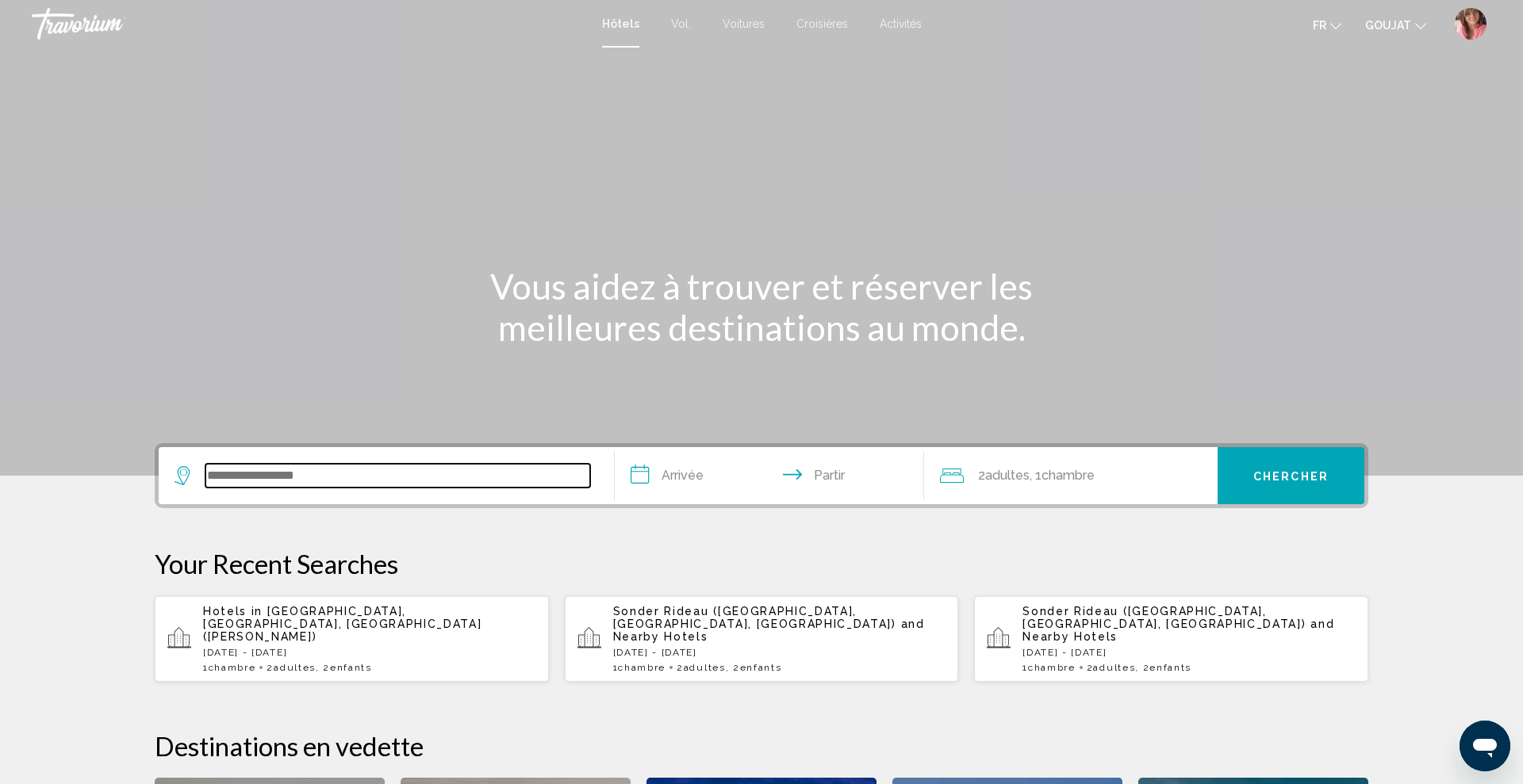
click at [470, 468] on input "Widget de recherche" at bounding box center [397, 475] width 385 height 24
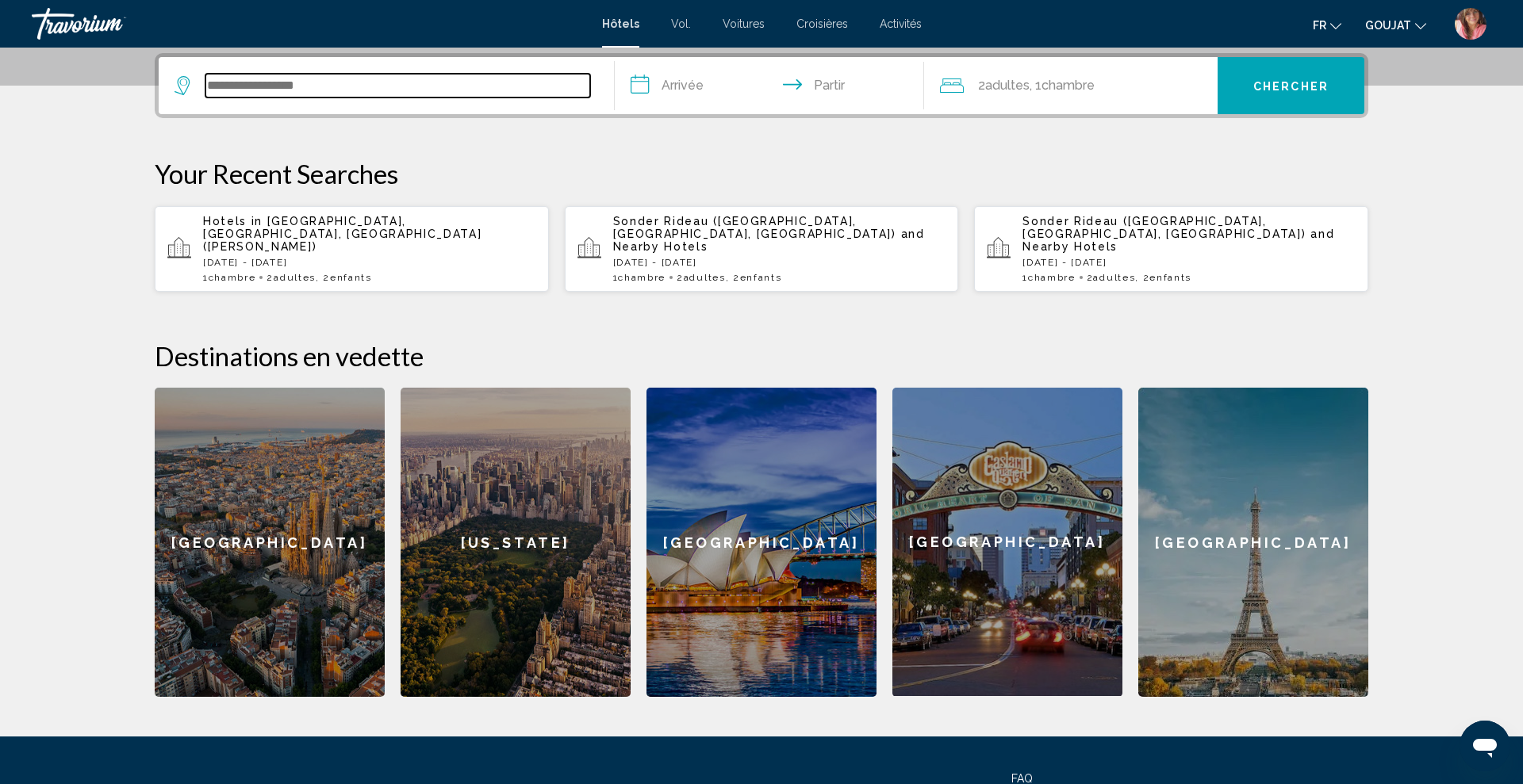
scroll to position [392, 0]
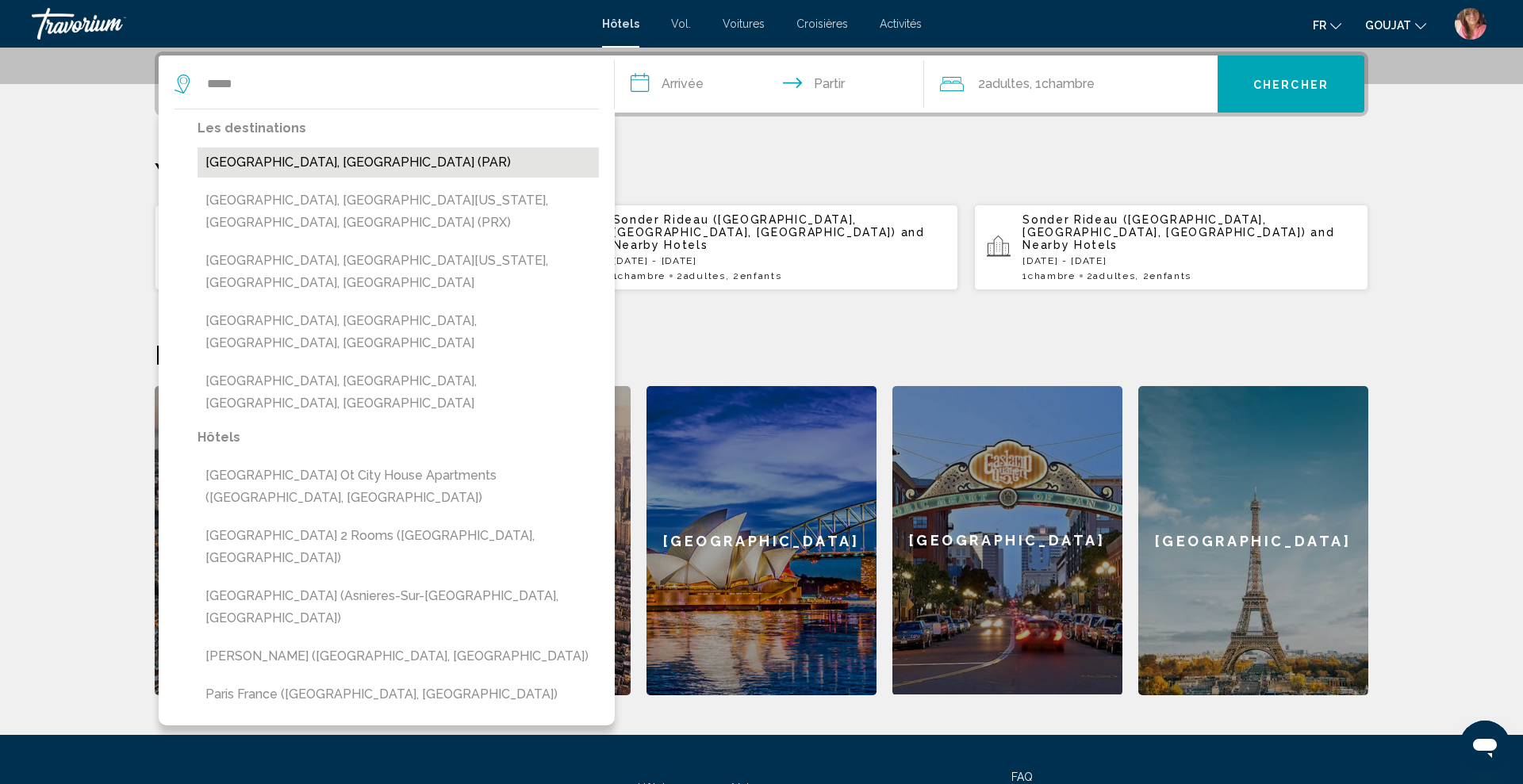
click at [266, 171] on button "Paris, France (PAR)" at bounding box center [397, 163] width 401 height 30
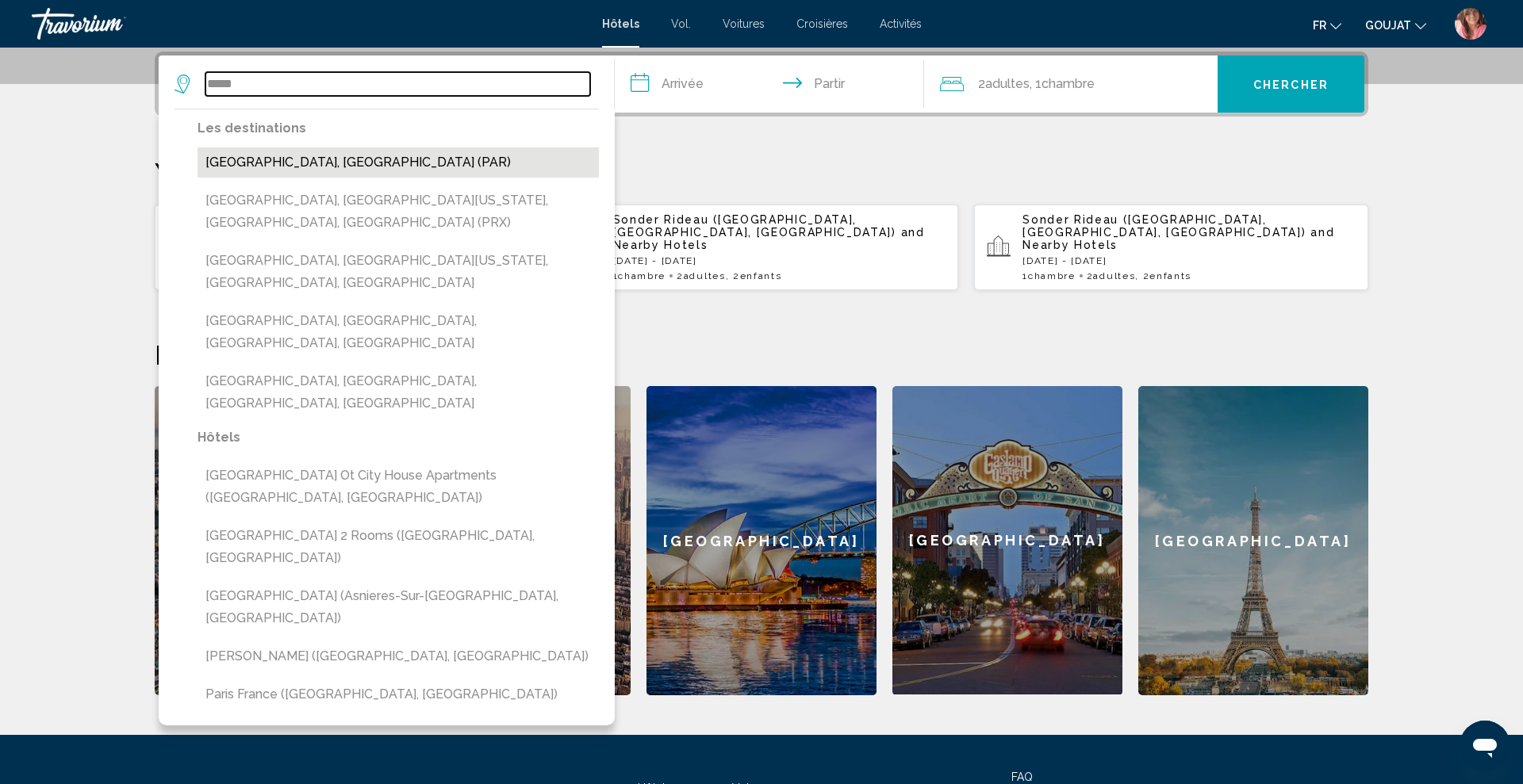
type input "**********"
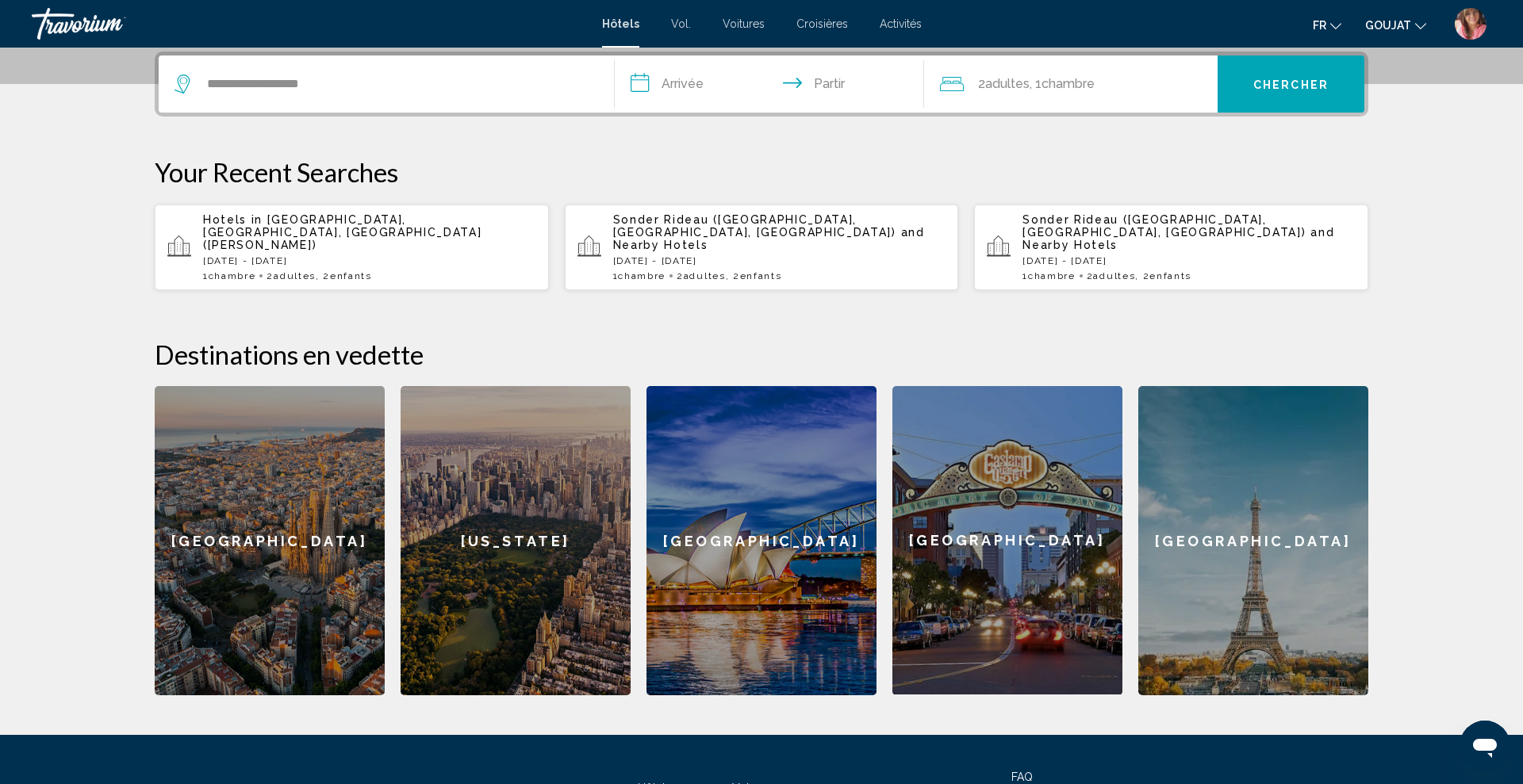
click at [665, 99] on input "**********" at bounding box center [772, 86] width 315 height 62
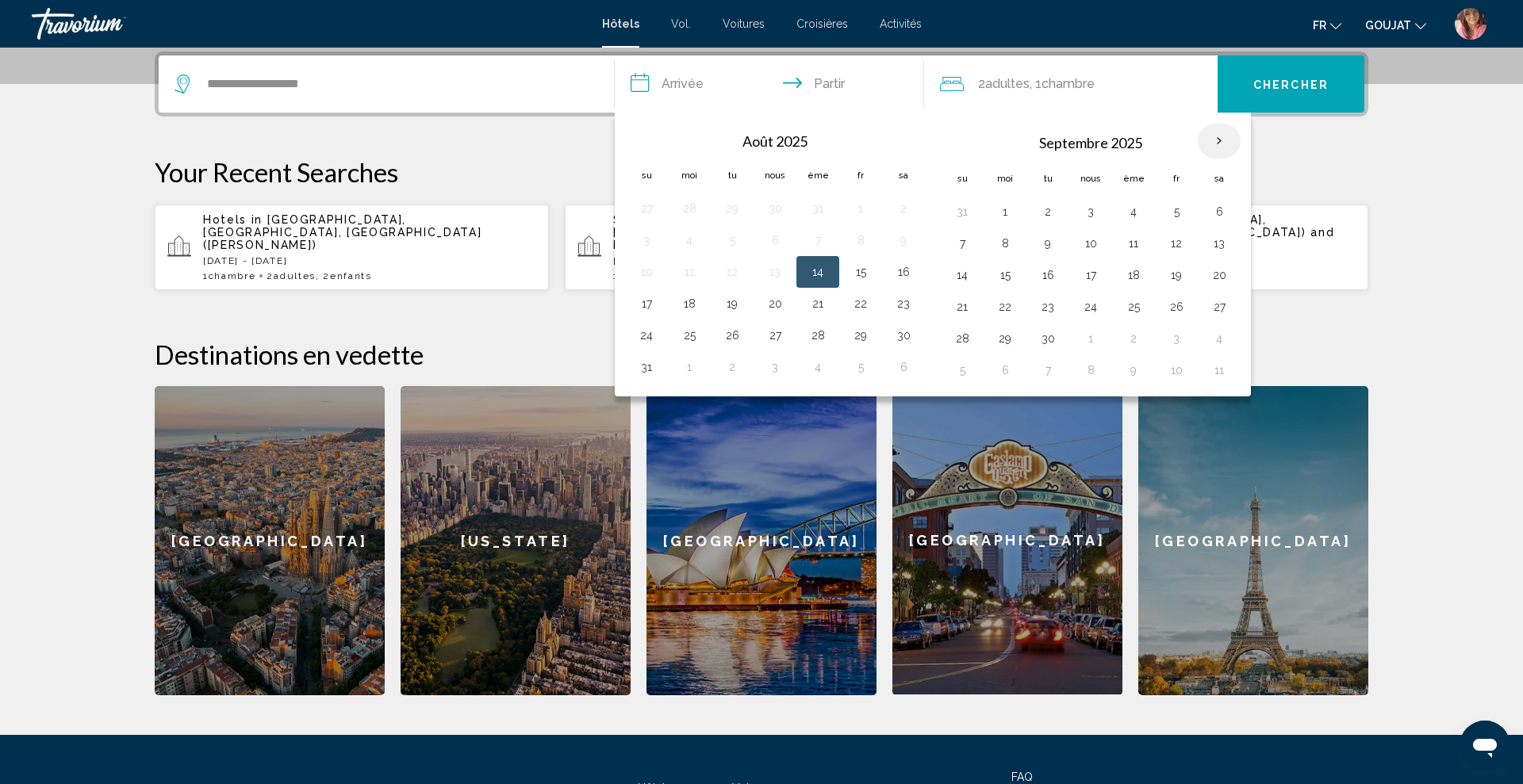
click at [1214, 148] on th "Mois prochain" at bounding box center [1218, 141] width 43 height 35
click at [1412, 29] on button "GOUJAT USD ($) MXN (Mexique$) CAD ($ CA) GBP (£) EUR (€) AUD (A$) NZD (NZ$) CNY…" at bounding box center [1395, 25] width 61 height 23
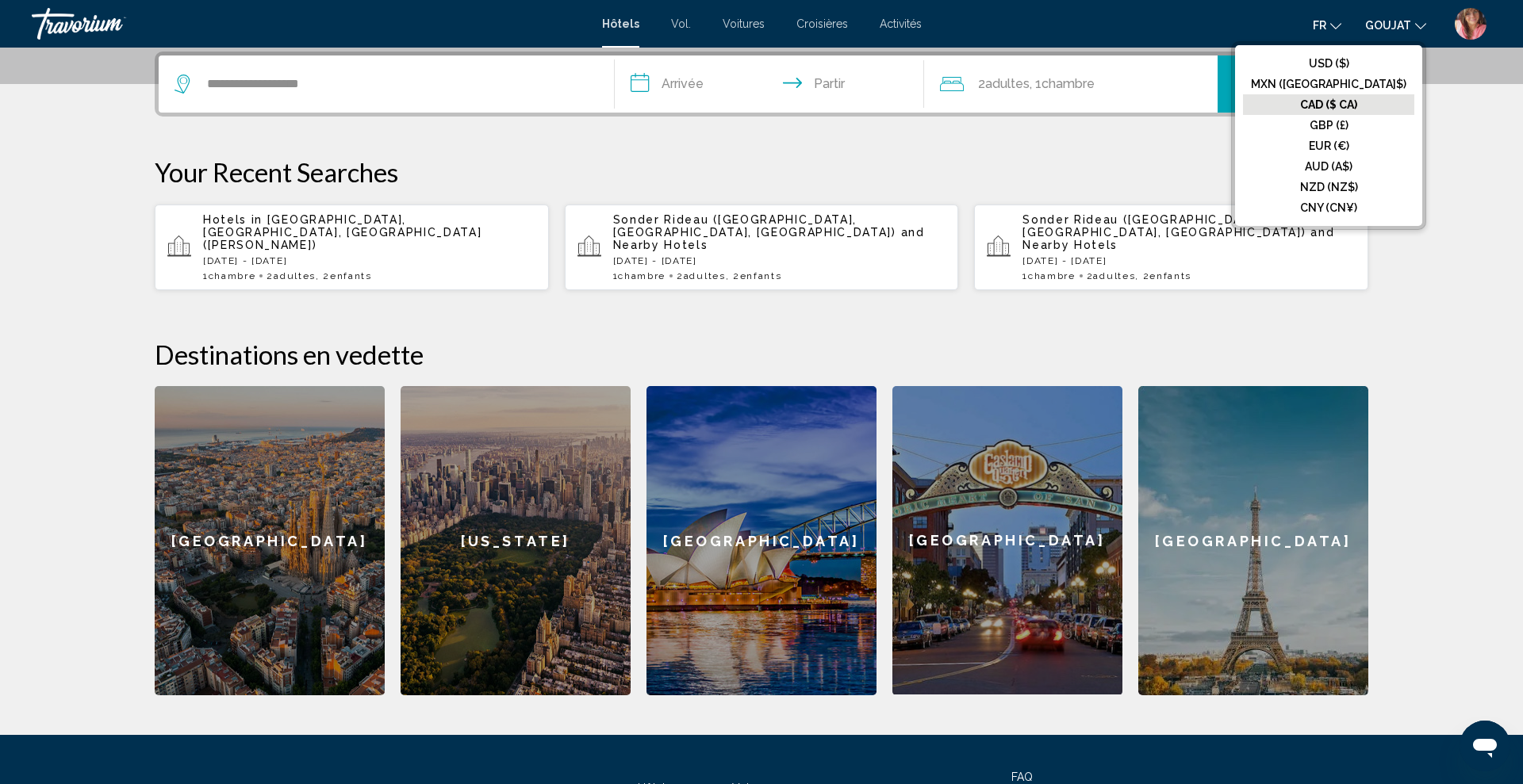
click at [1409, 30] on font "GOUJAT" at bounding box center [1388, 25] width 46 height 12
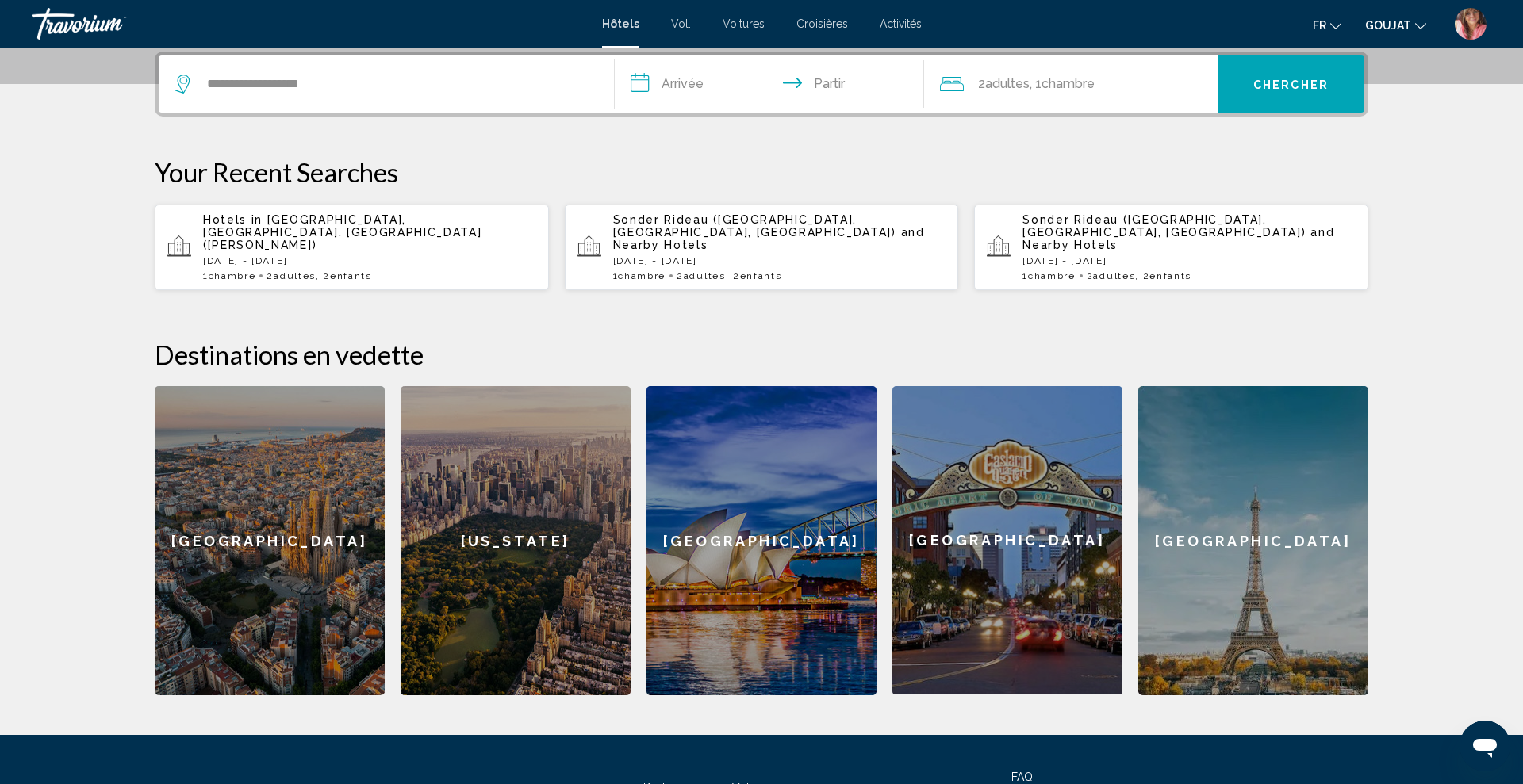
click at [1333, 21] on icon "Changer de langue" at bounding box center [1335, 27] width 11 height 11
click at [1289, 54] on button "Anglais" at bounding box center [1293, 64] width 70 height 21
click at [707, 94] on input "**********" at bounding box center [772, 86] width 315 height 62
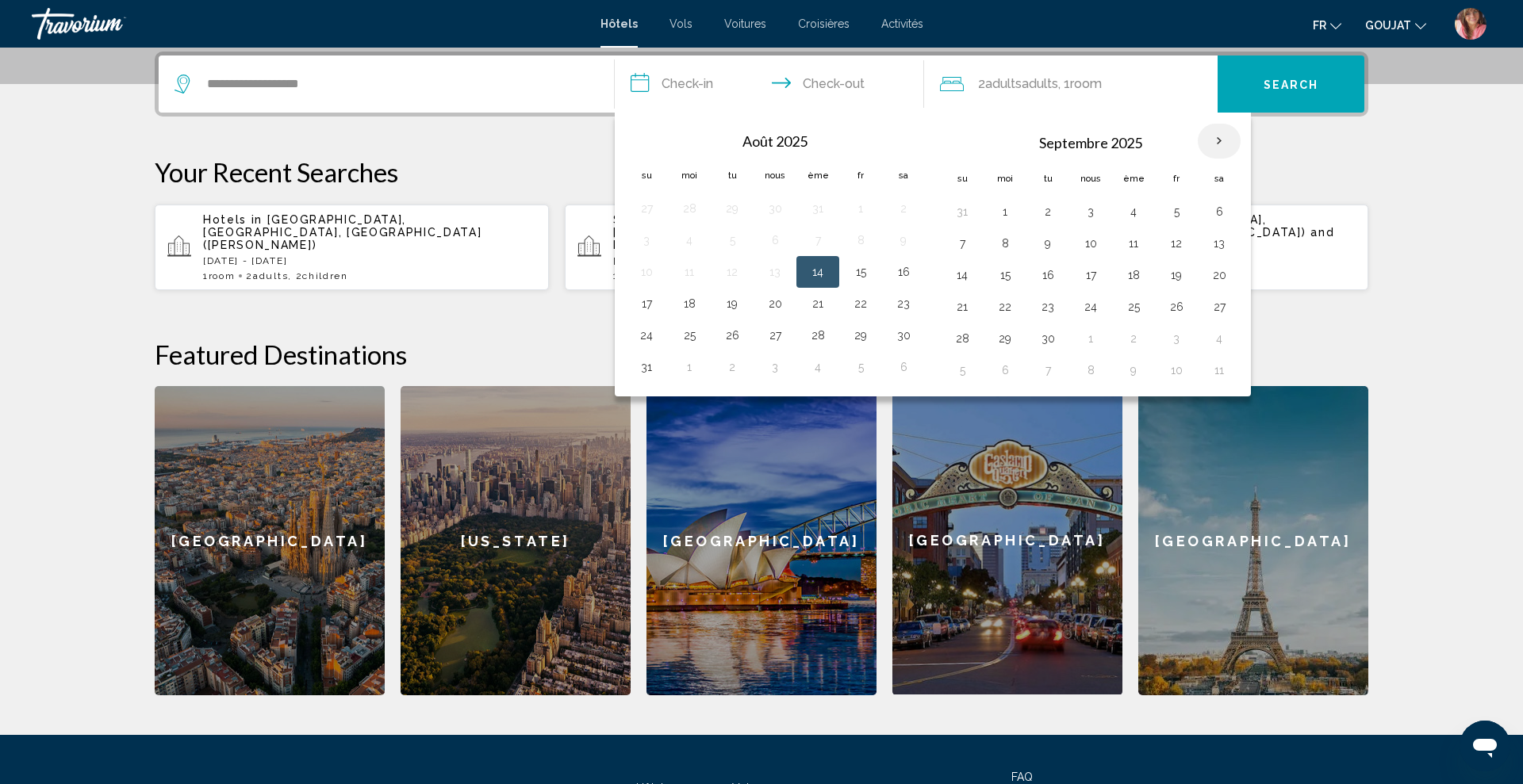
click at [1219, 146] on th "Mois prochain" at bounding box center [1218, 141] width 43 height 35
click at [1216, 144] on th "Mois prochain" at bounding box center [1218, 141] width 43 height 35
click at [1401, 168] on section "**********" at bounding box center [762, 151] width 1523 height 1087
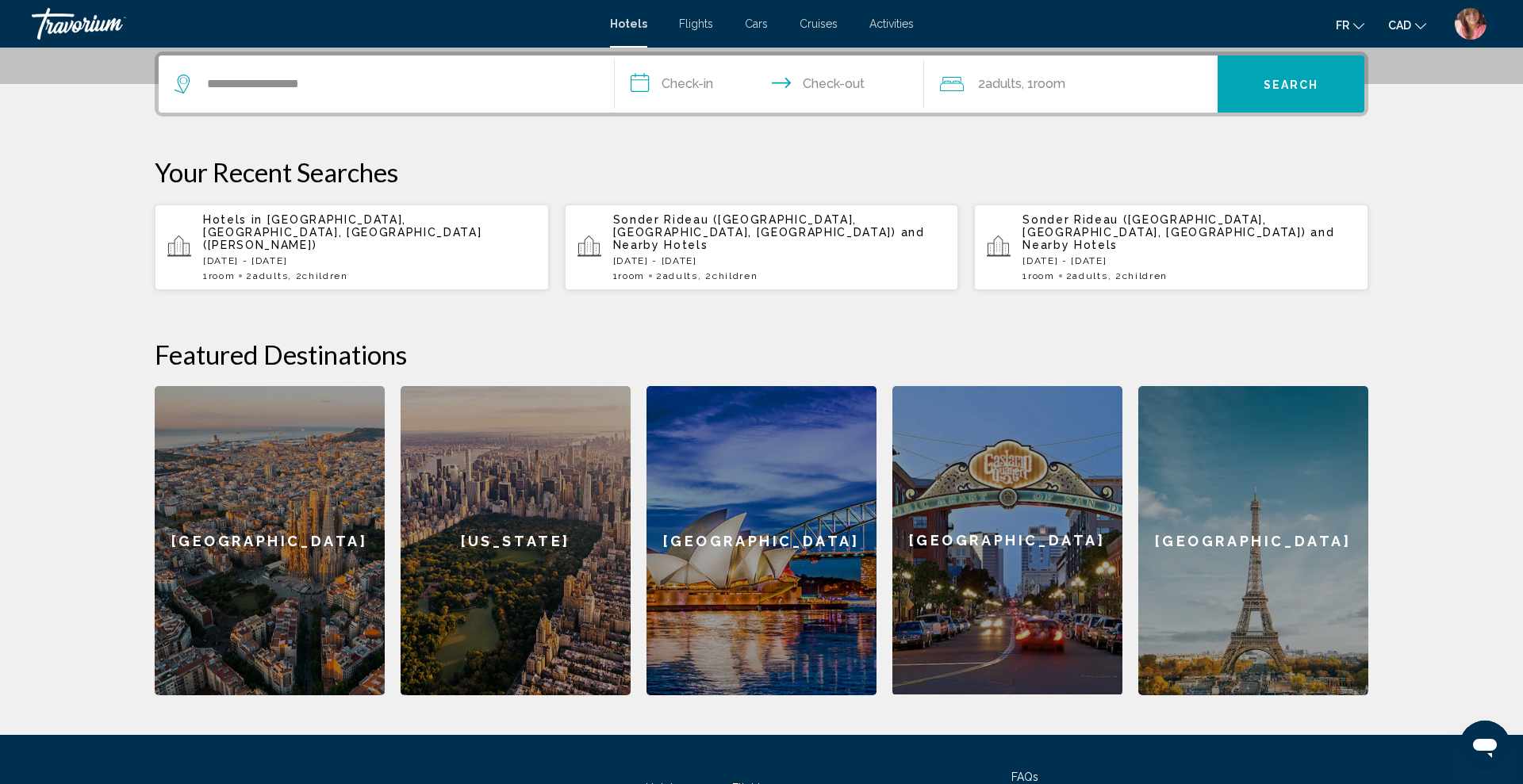
click at [1171, 172] on p "Your Recent Searches" at bounding box center [761, 171] width 1213 height 31
click at [703, 82] on input "**********" at bounding box center [772, 86] width 315 height 62
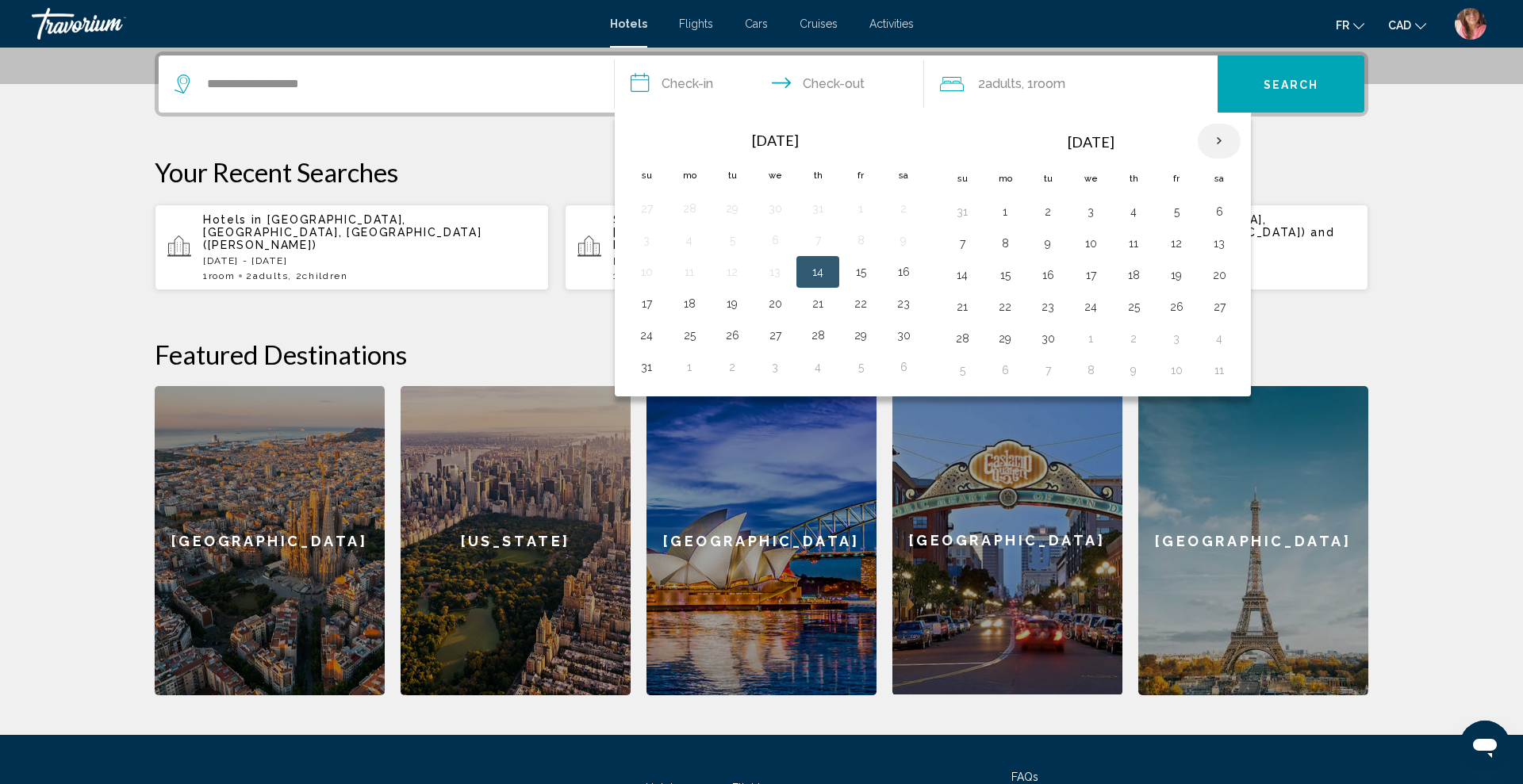
click at [1220, 139] on th "Next month" at bounding box center [1218, 141] width 43 height 35
click at [1134, 334] on button "27" at bounding box center [1133, 338] width 26 height 22
click at [1168, 341] on button "28" at bounding box center [1176, 338] width 26 height 22
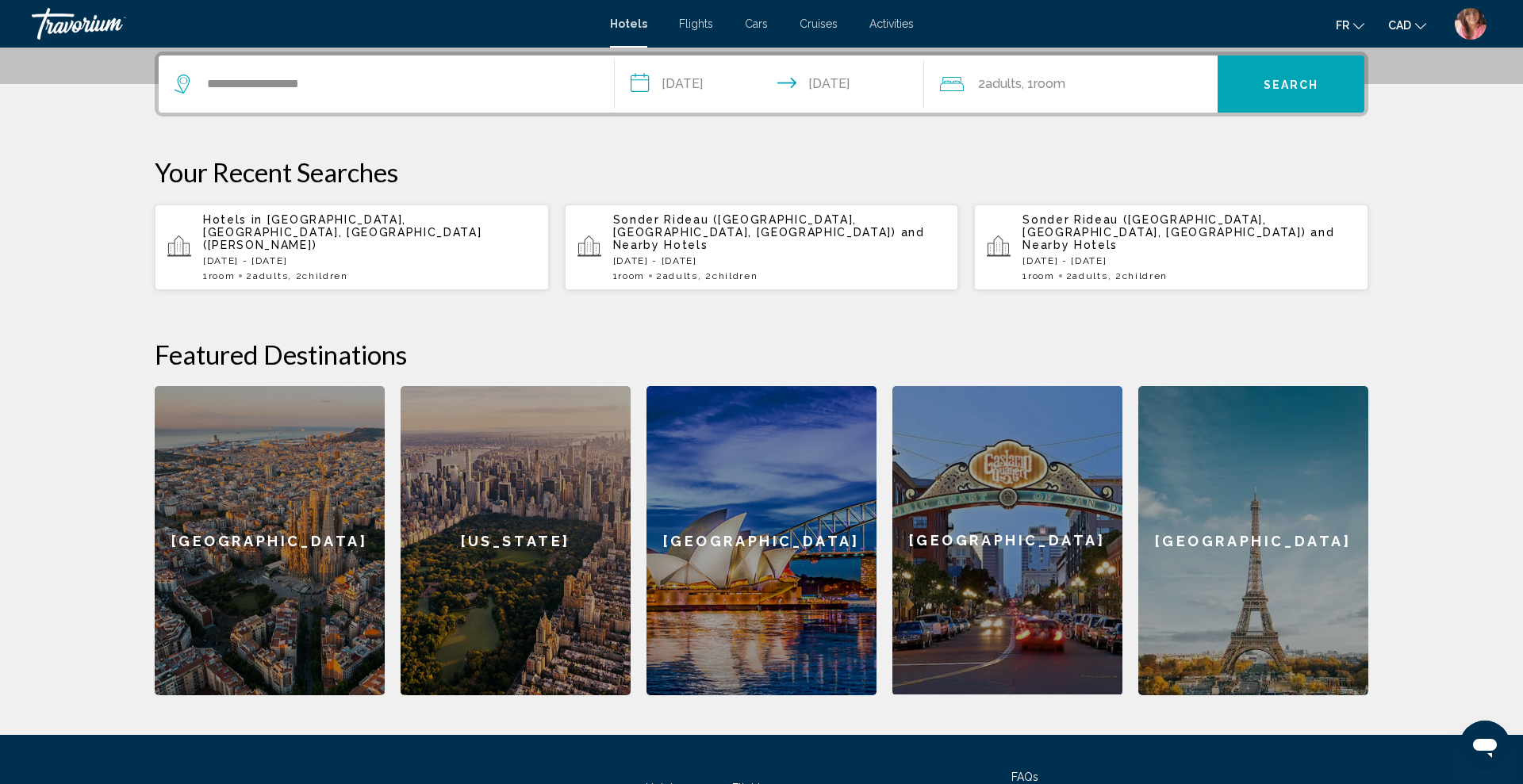
click at [722, 90] on input "**********" at bounding box center [772, 86] width 315 height 62
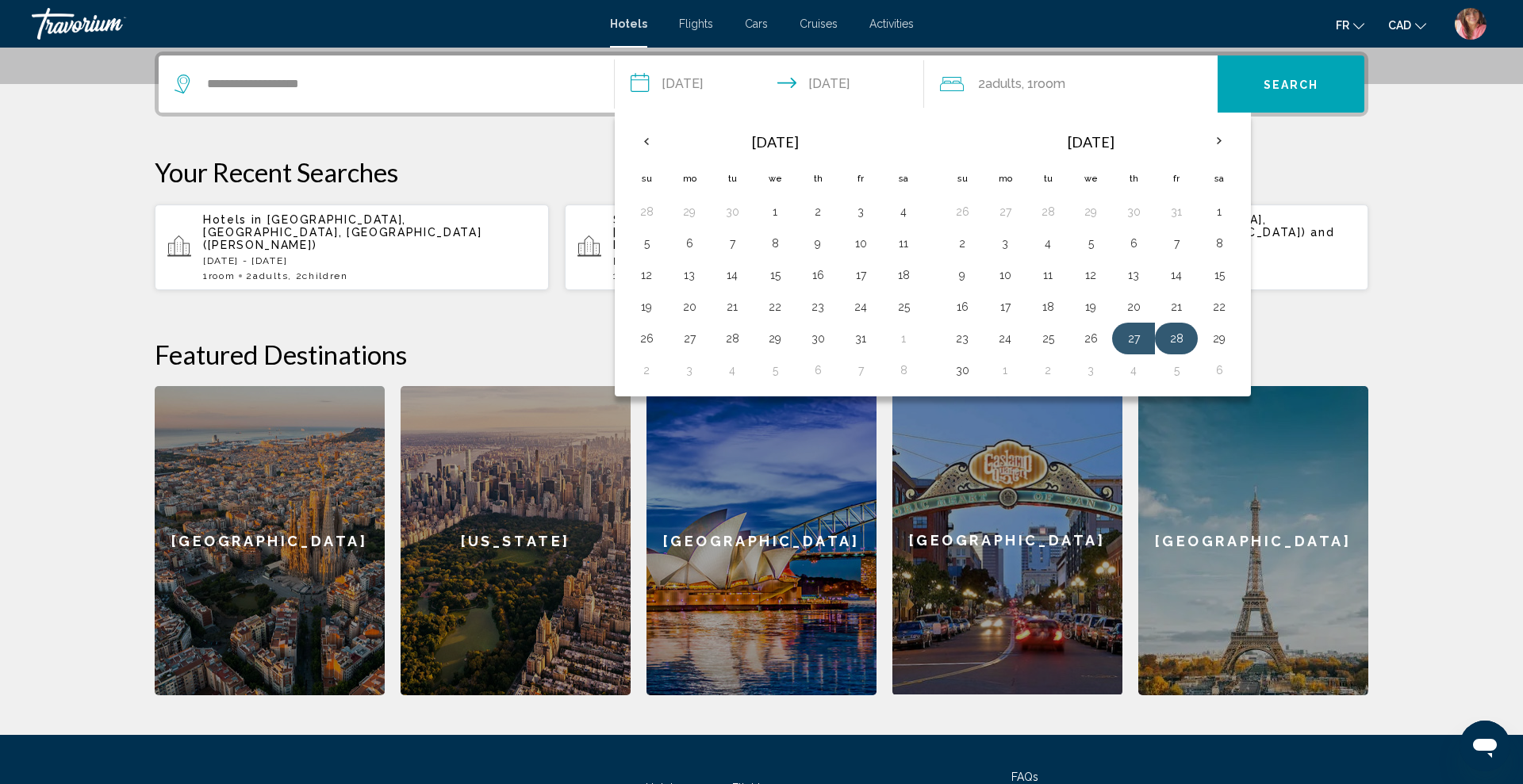
click at [1174, 341] on button "28" at bounding box center [1176, 338] width 26 height 22
click at [1092, 378] on button "3" at bounding box center [1090, 370] width 26 height 22
type input "**********"
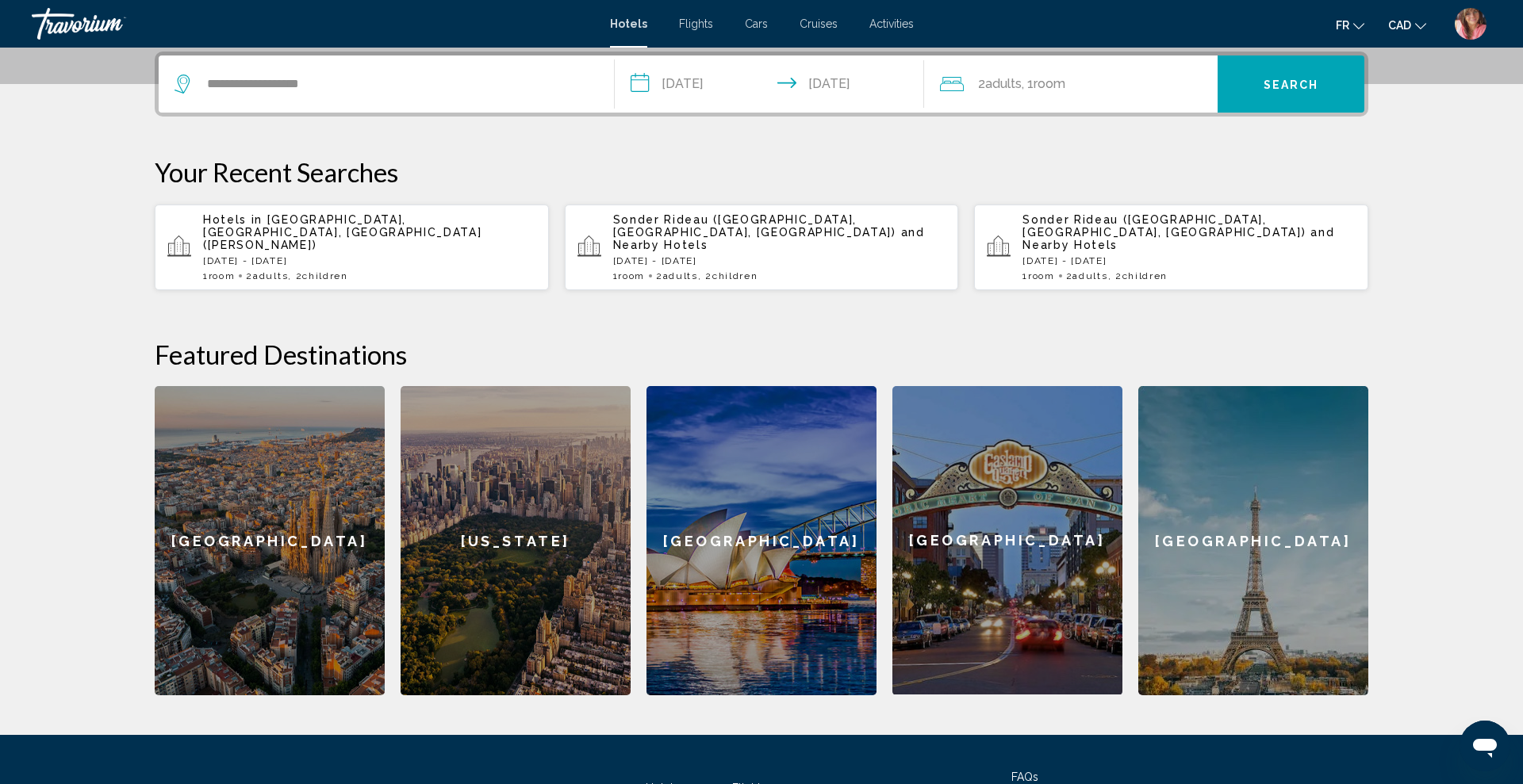
click at [1256, 101] on button "Search" at bounding box center [1290, 84] width 147 height 57
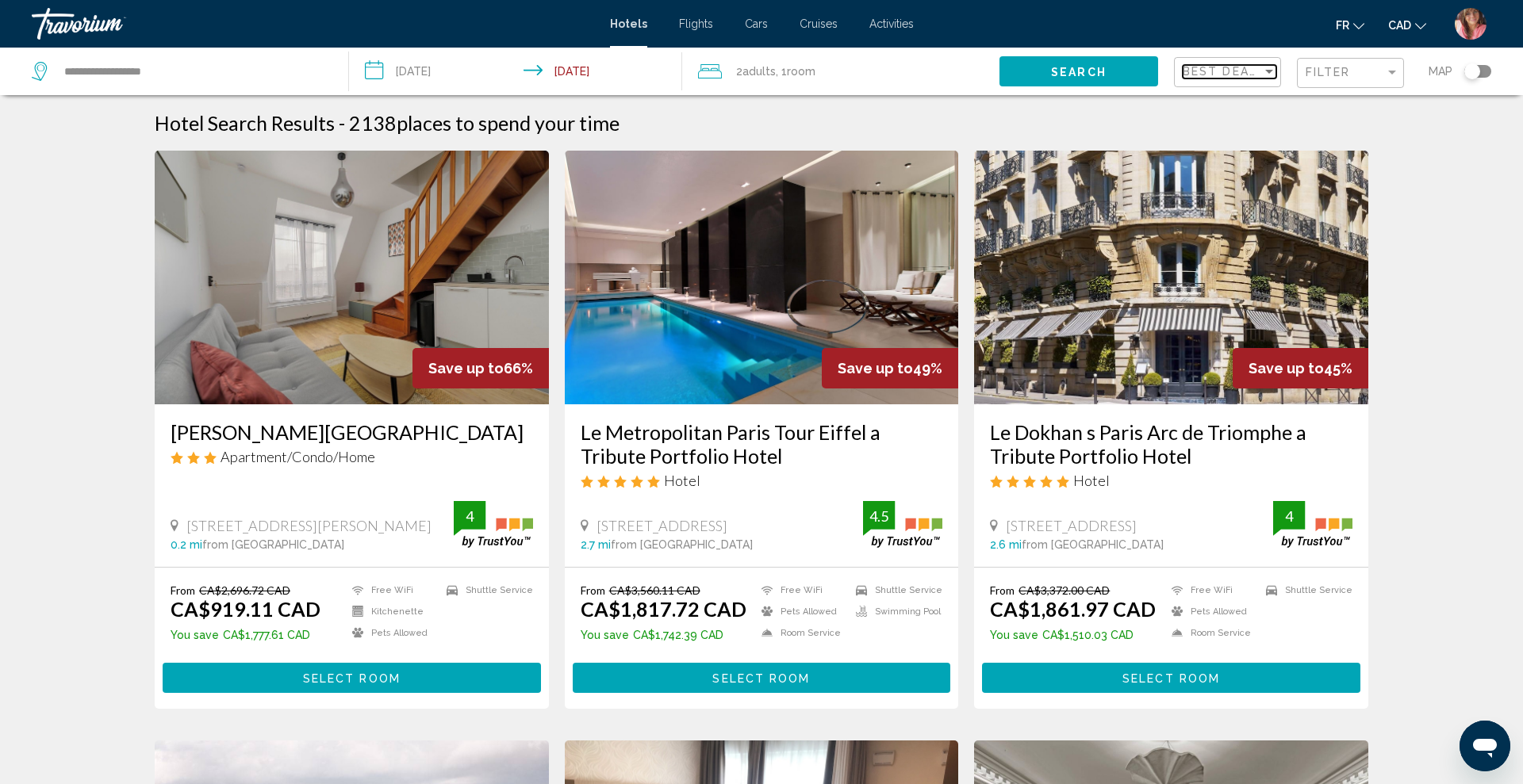
click at [1262, 77] on div "Sort by" at bounding box center [1269, 70] width 14 height 12
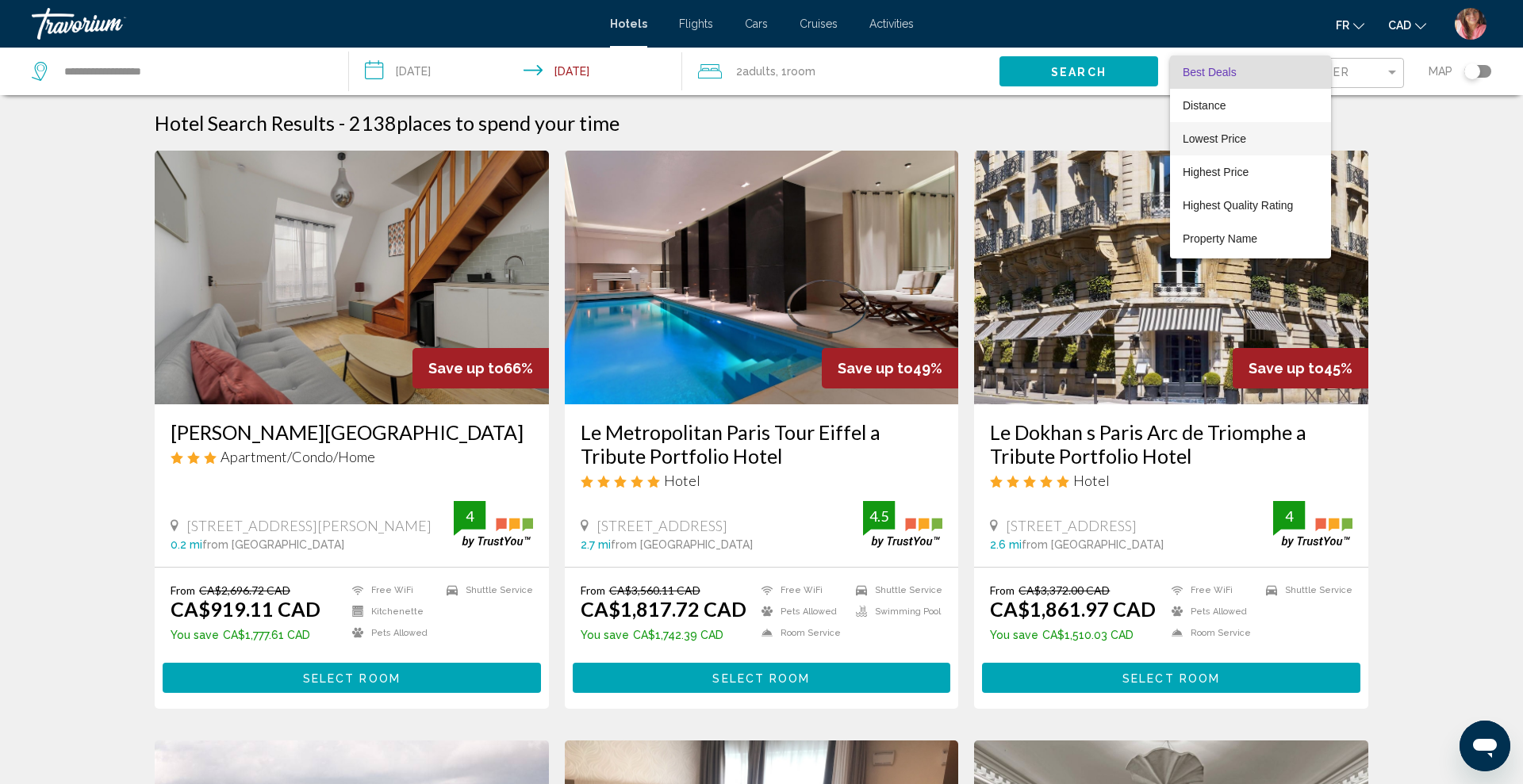
click at [1229, 132] on span "Lowest Price" at bounding box center [1214, 138] width 64 height 12
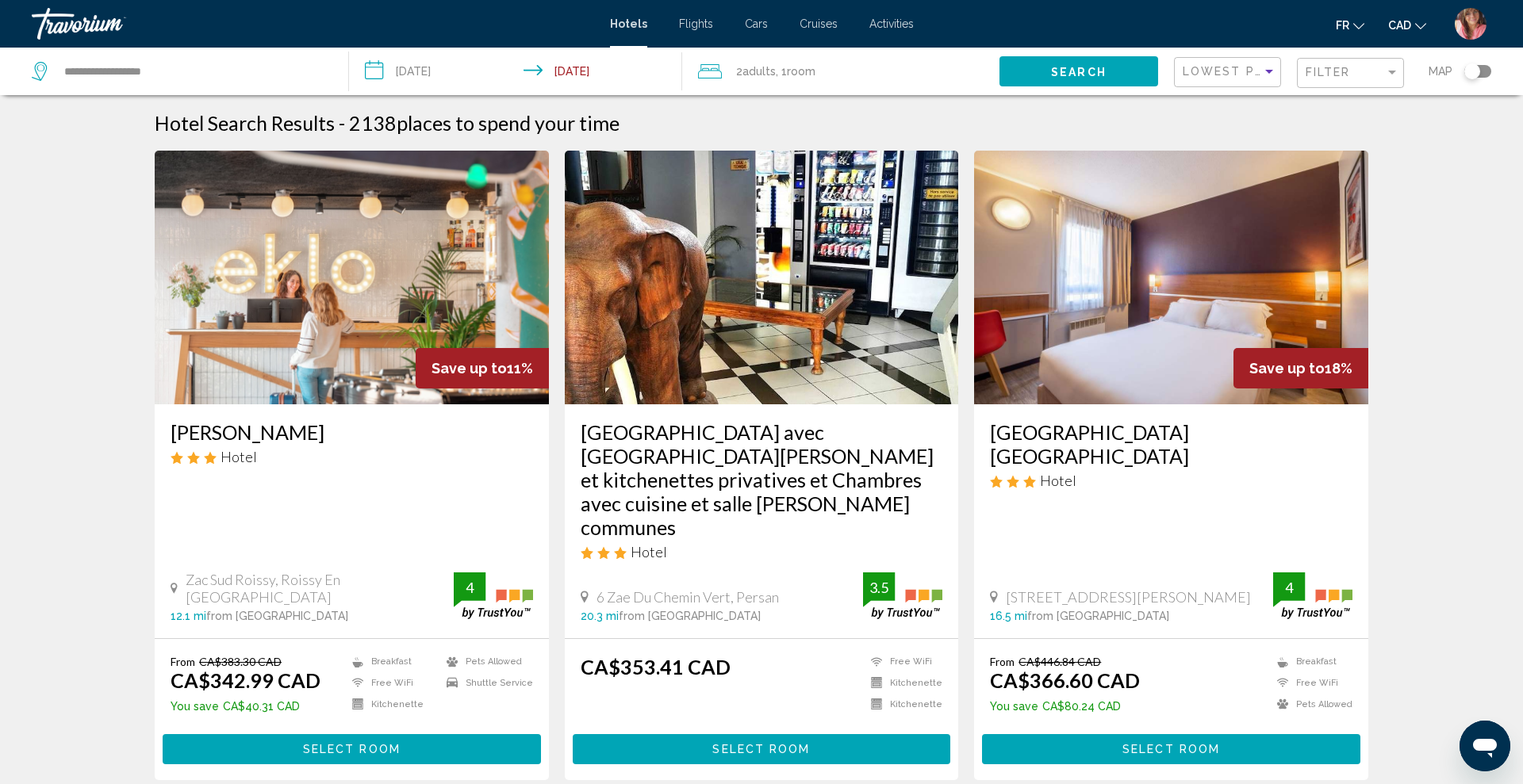
click at [380, 231] on img "Main content" at bounding box center [352, 277] width 395 height 253
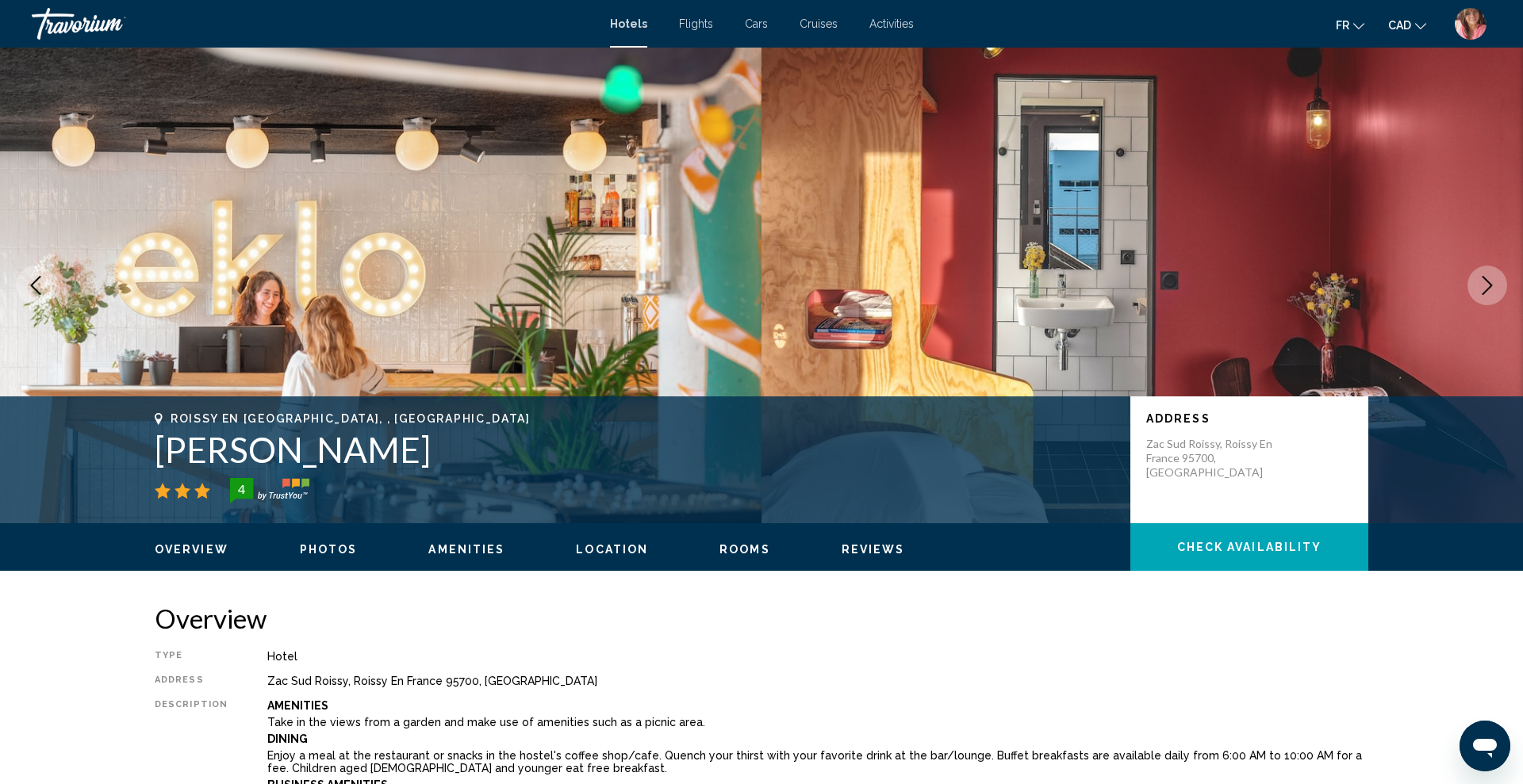
click at [1499, 285] on button "Next image" at bounding box center [1487, 286] width 40 height 40
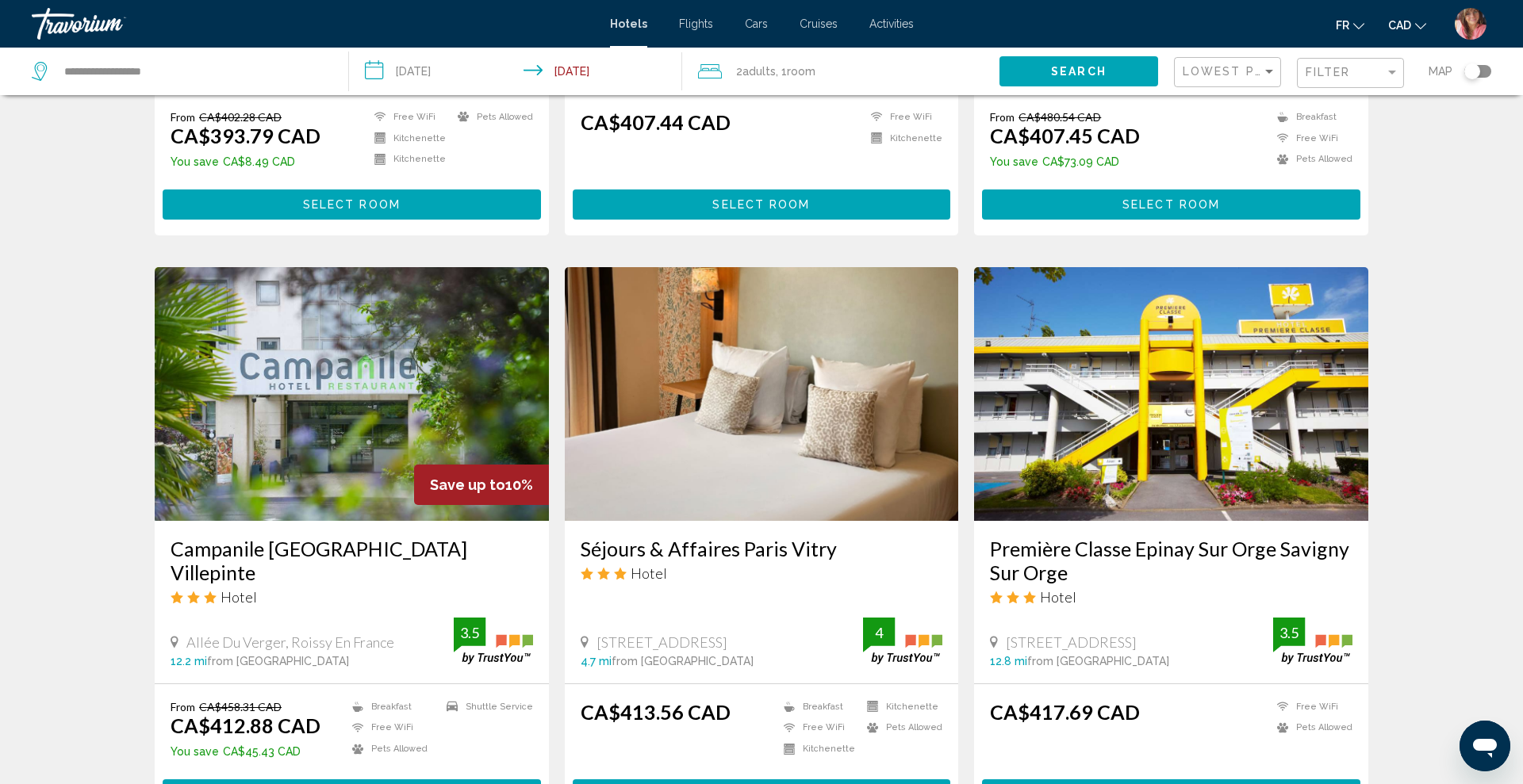
scroll to position [1791, 0]
